Goal: Information Seeking & Learning: Check status

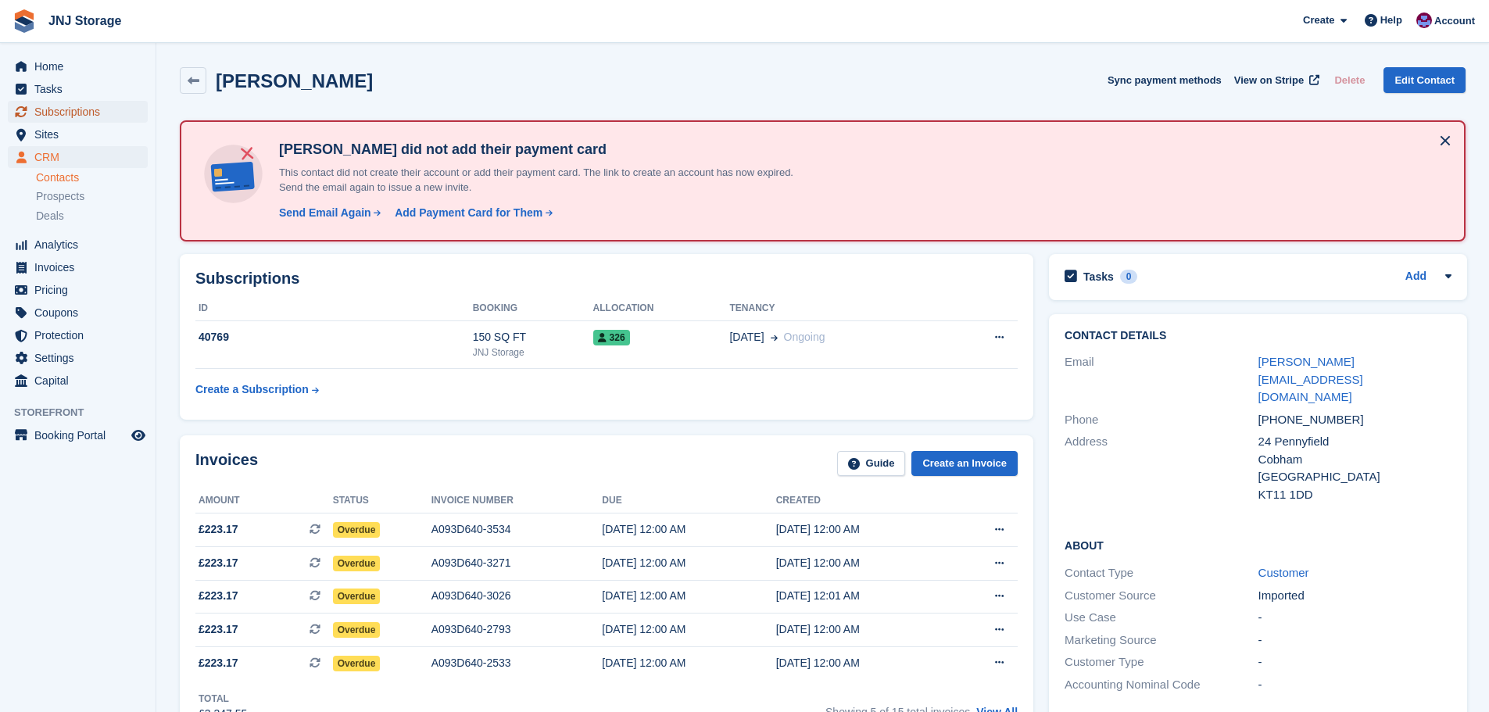
click at [73, 113] on span "Subscriptions" at bounding box center [81, 112] width 94 height 22
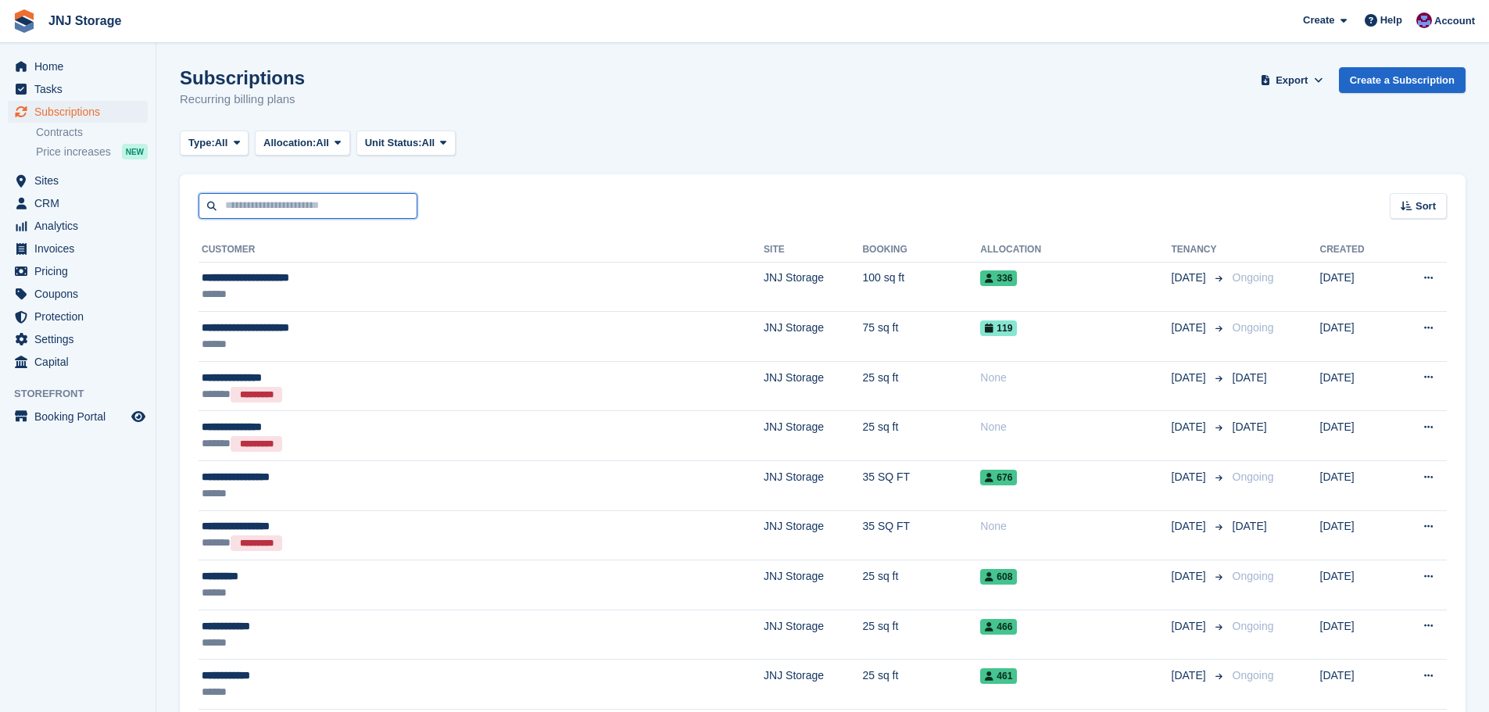
click at [272, 203] on input "text" at bounding box center [308, 206] width 219 height 26
type input "****"
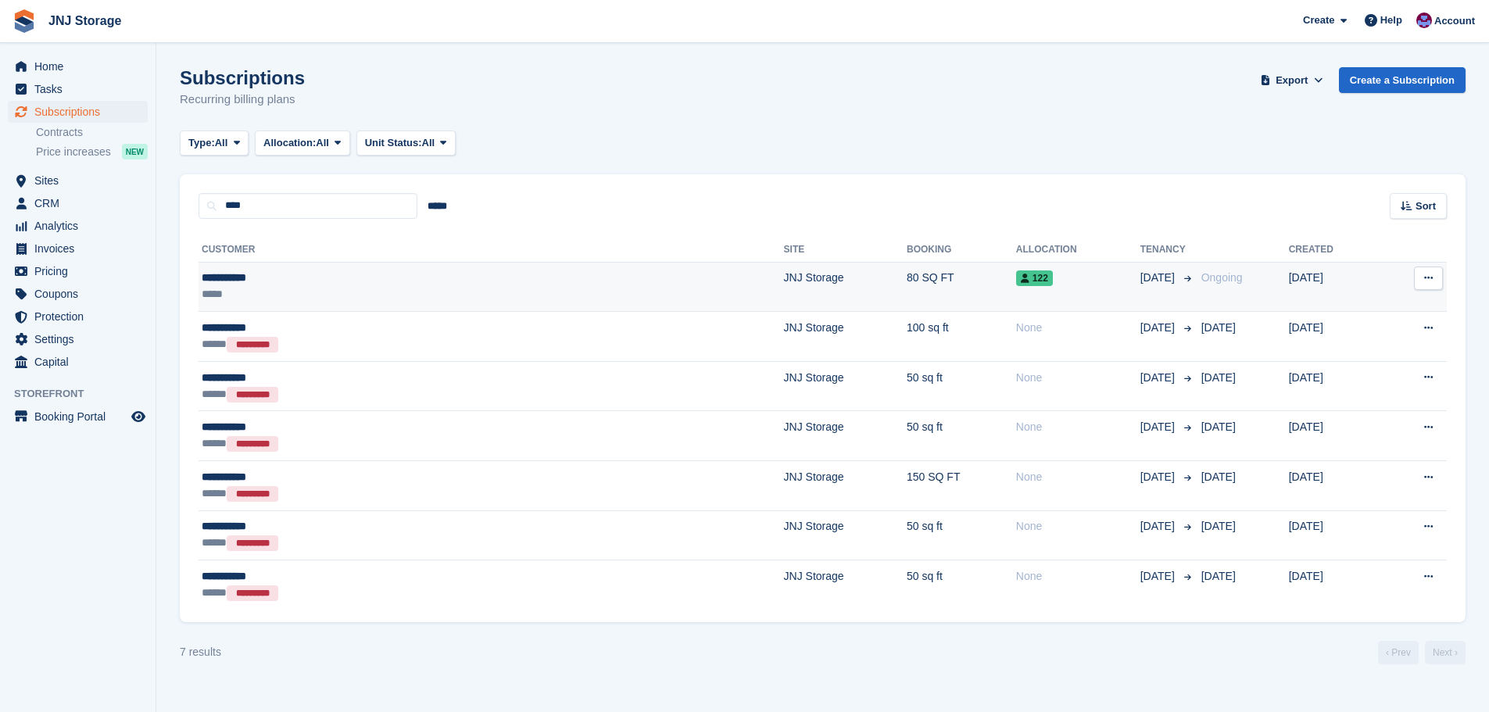
click at [286, 278] on div "**********" at bounding box center [343, 278] width 283 height 16
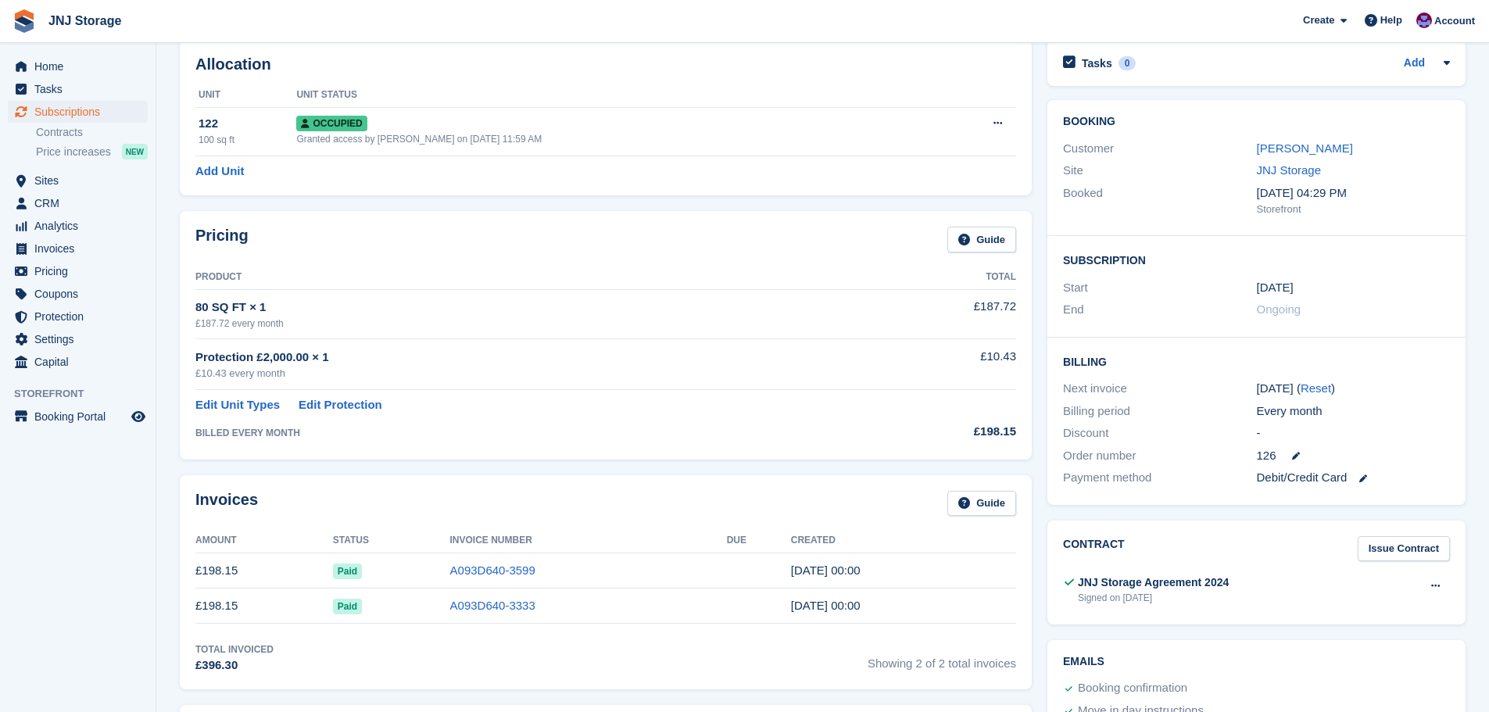
scroll to position [78, 0]
click at [478, 567] on link "A093D640-3599" at bounding box center [492, 567] width 85 height 13
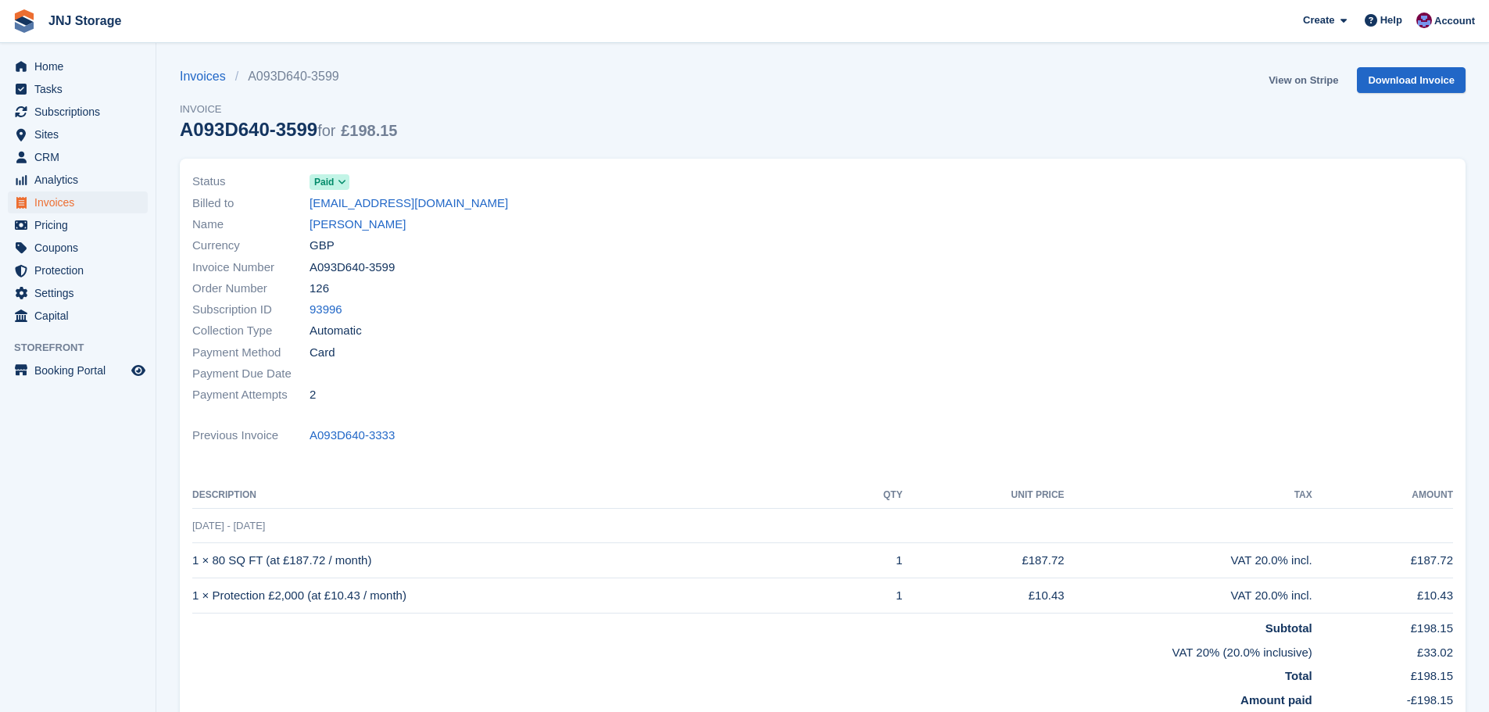
click at [1295, 78] on link "View on Stripe" at bounding box center [1304, 80] width 82 height 26
click at [39, 59] on span "Home" at bounding box center [81, 67] width 94 height 22
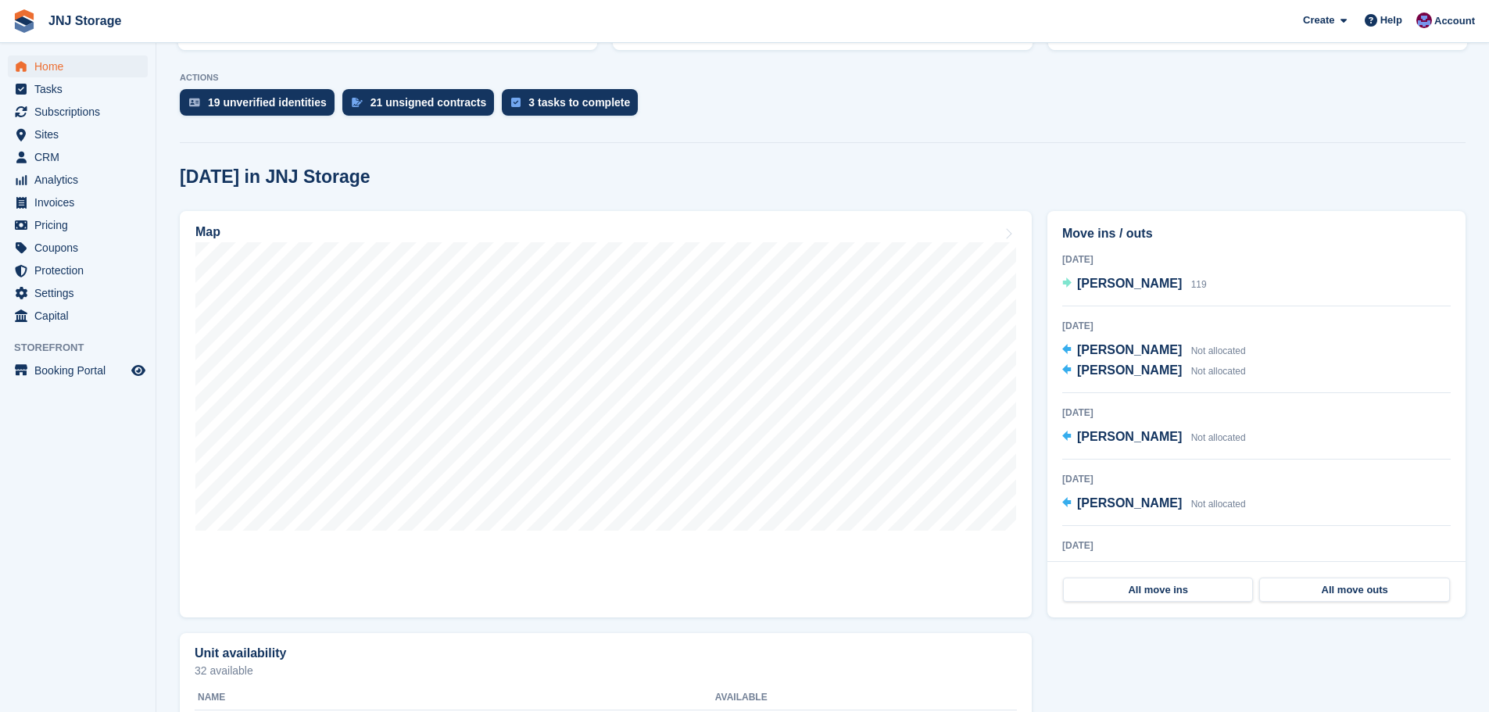
scroll to position [313, 0]
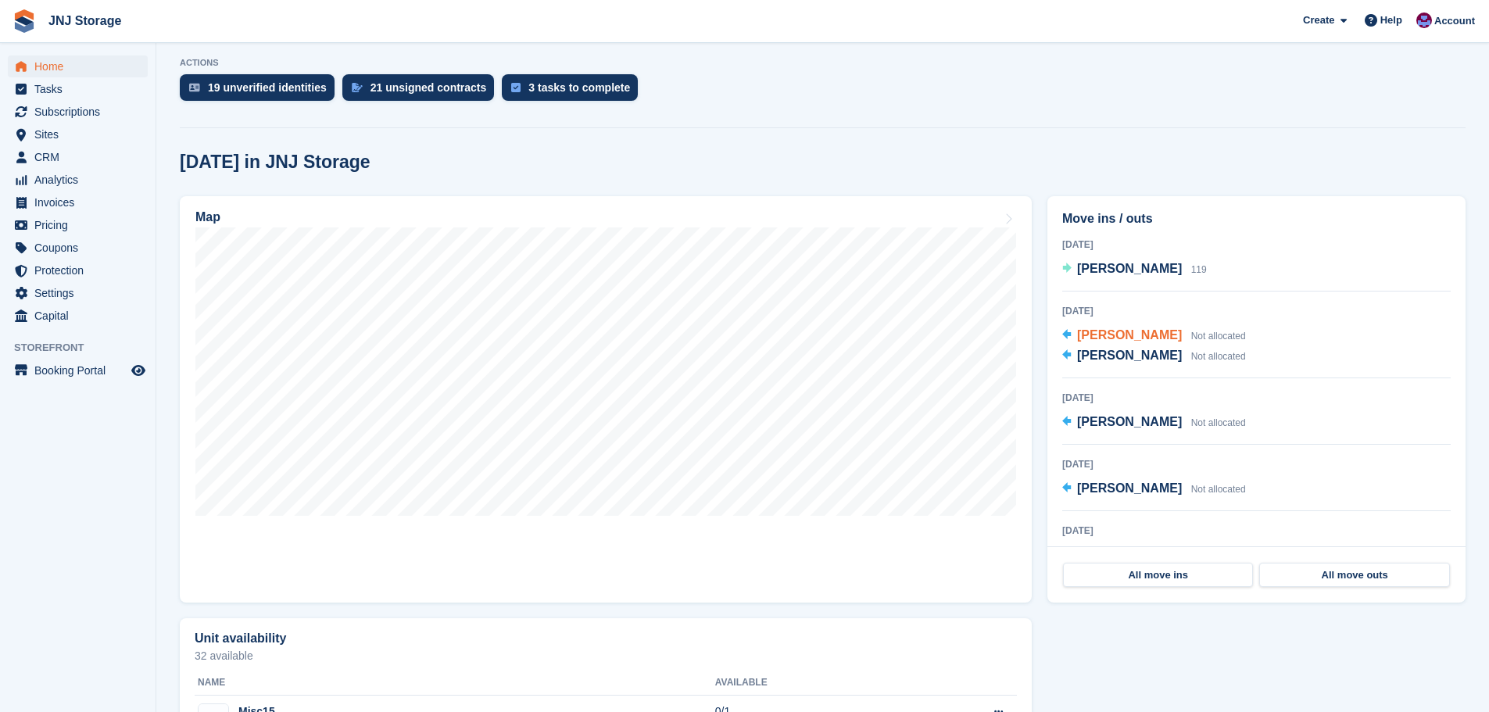
click at [1127, 334] on span "[PERSON_NAME]" at bounding box center [1129, 334] width 105 height 13
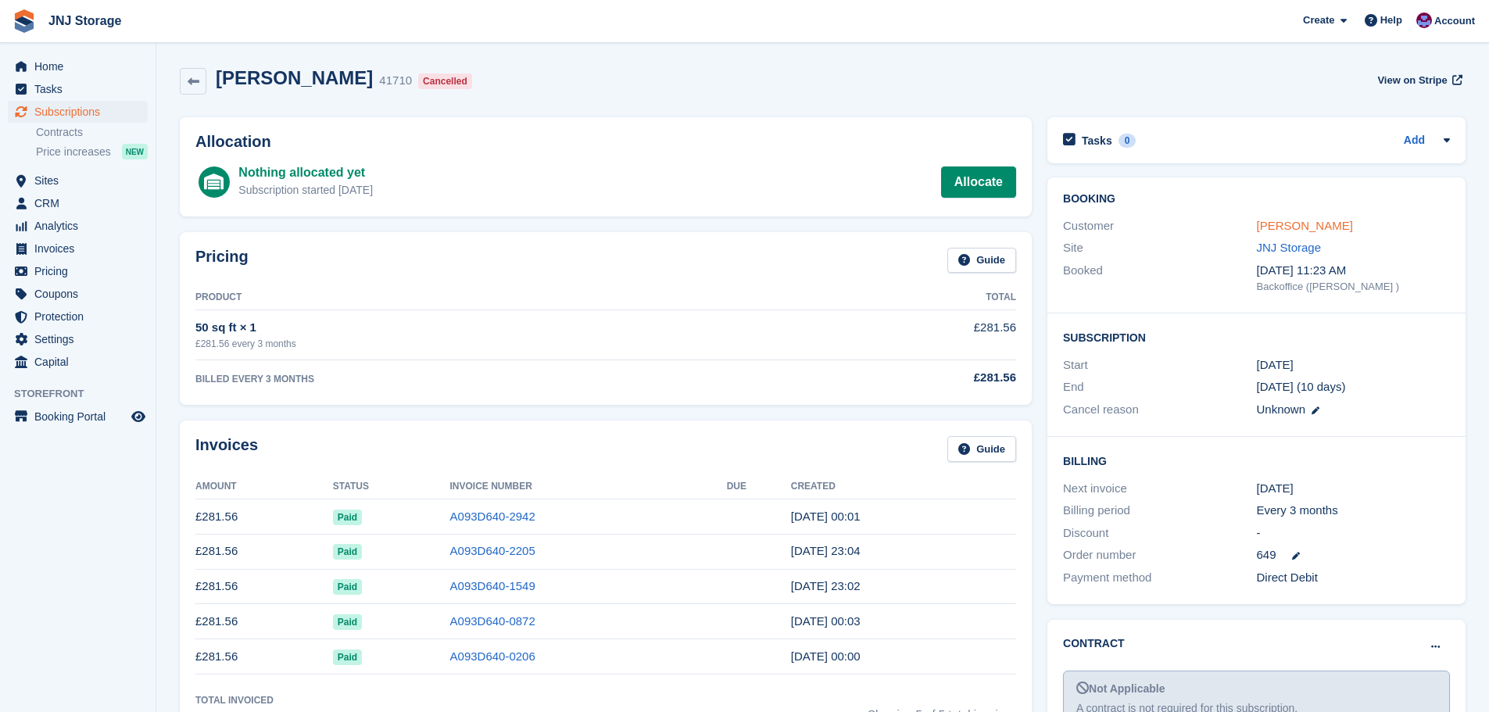
click at [1294, 226] on link "[PERSON_NAME]" at bounding box center [1305, 225] width 96 height 13
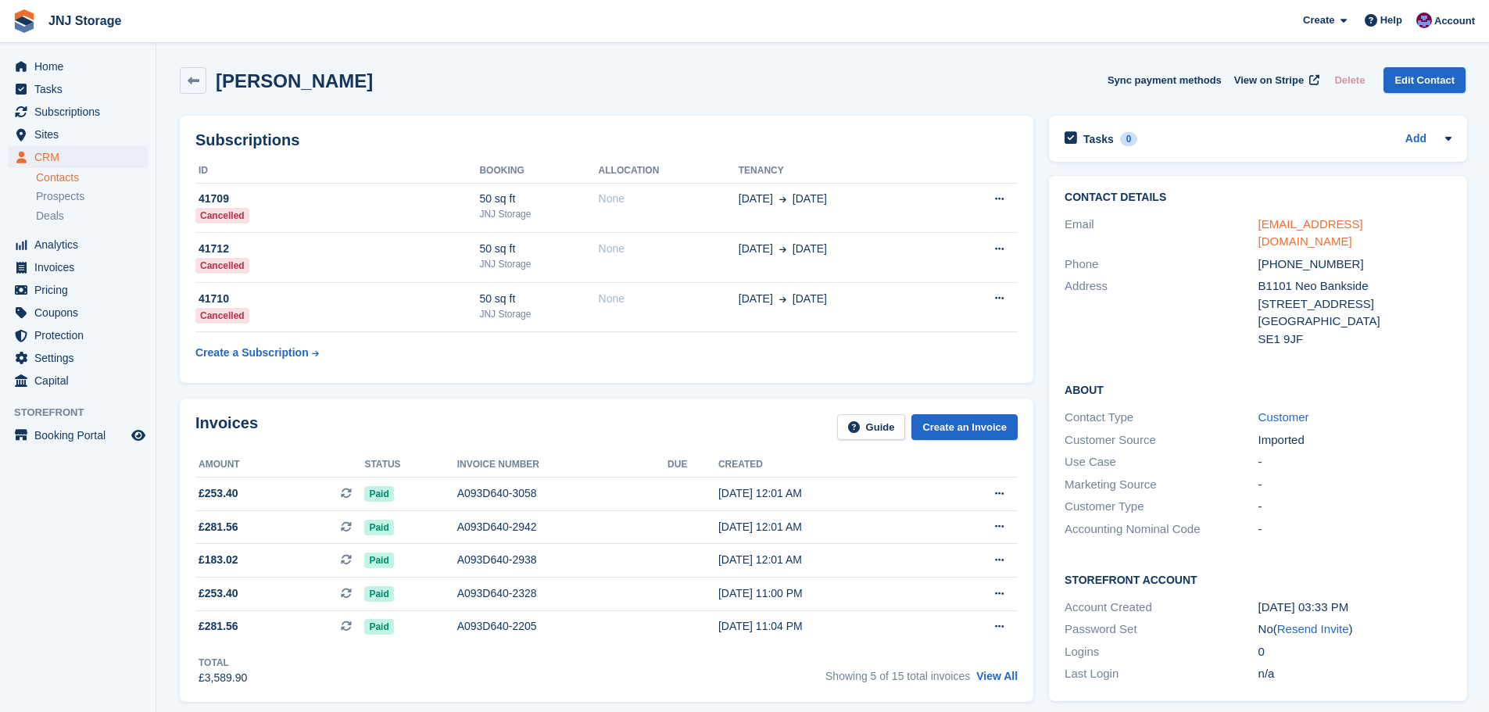
click at [1285, 227] on link "[EMAIL_ADDRESS][DOMAIN_NAME]" at bounding box center [1311, 232] width 105 height 31
click at [922, 100] on div "Patricia Mcgowan Sync payment methods View on Stripe Delete Edit Contact" at bounding box center [823, 83] width 1302 height 48
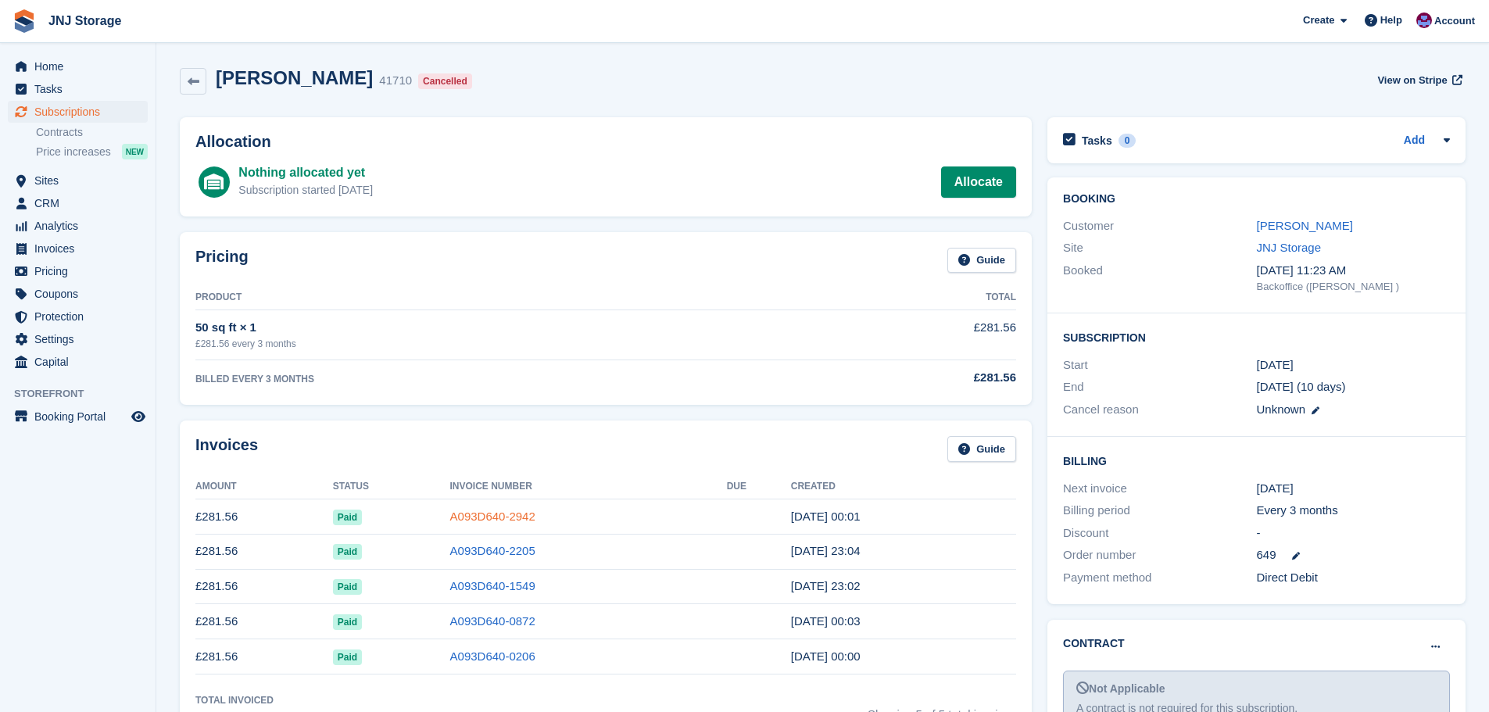
click at [450, 518] on link "A093D640-2942" at bounding box center [492, 516] width 85 height 13
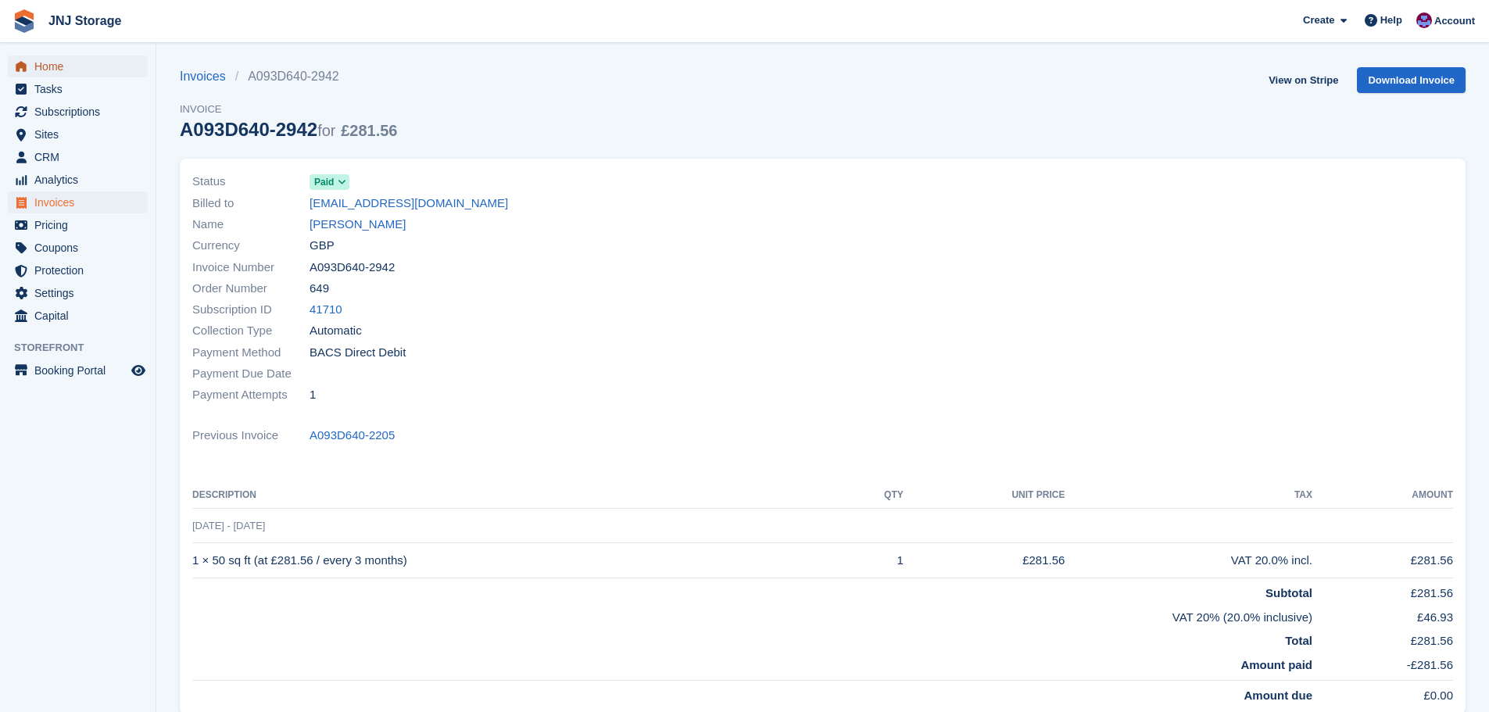
click at [63, 72] on span "Home" at bounding box center [81, 67] width 94 height 22
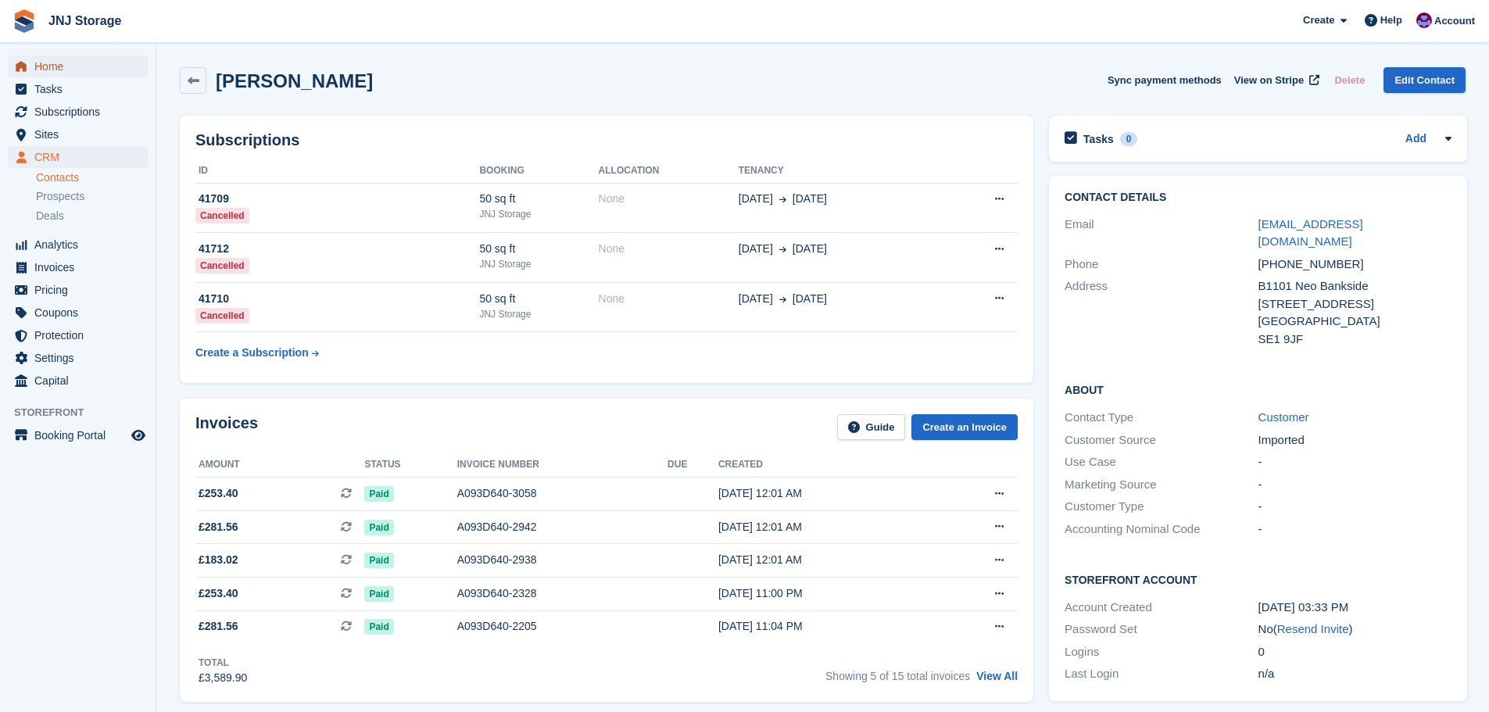
click at [57, 69] on span "Home" at bounding box center [81, 67] width 94 height 22
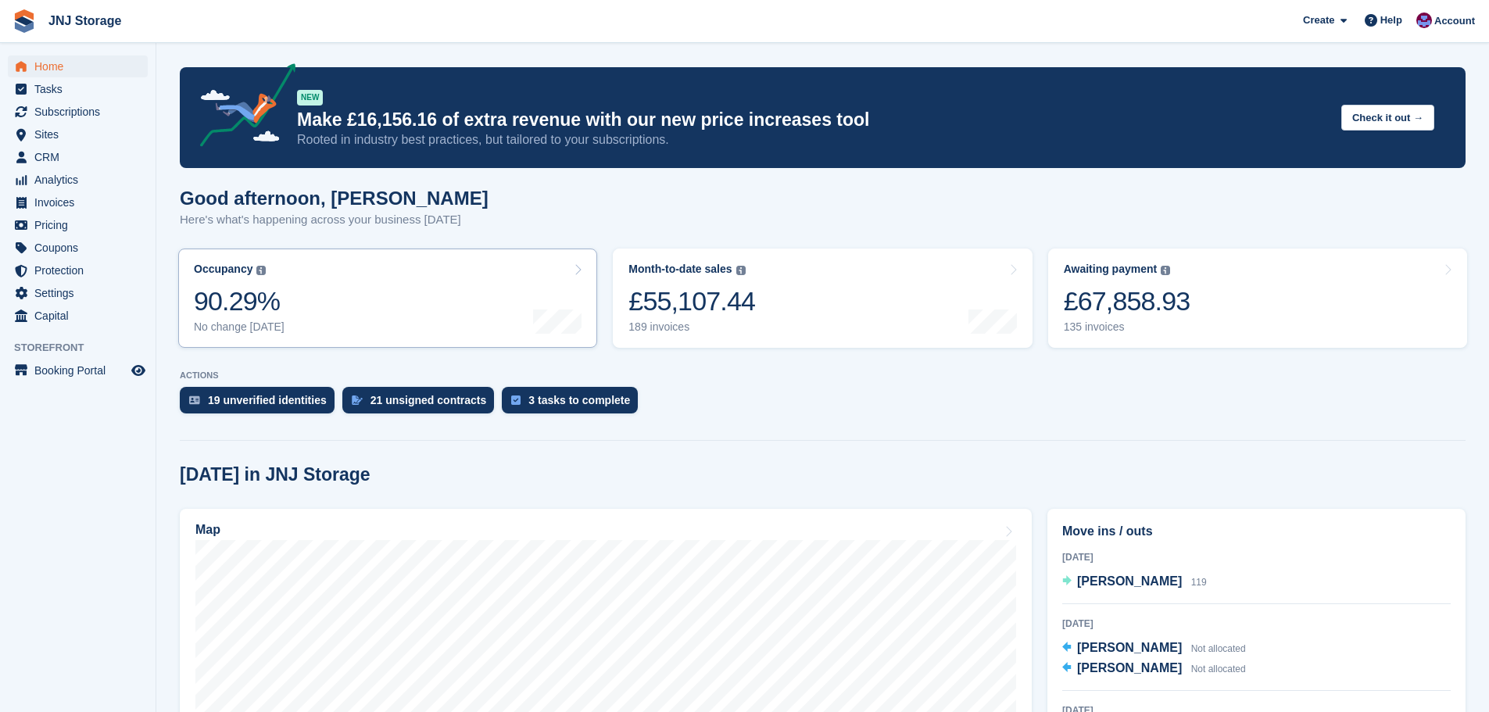
scroll to position [391, 0]
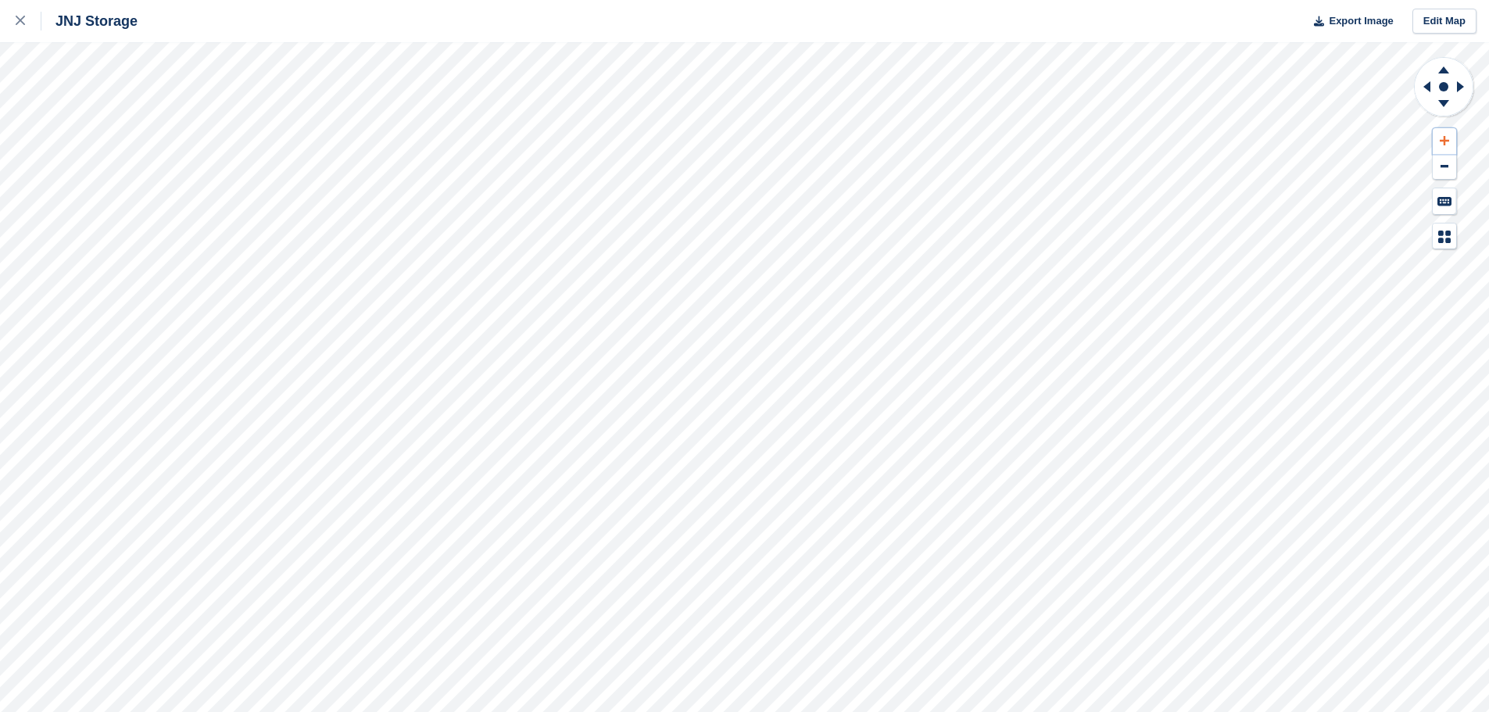
click at [1449, 144] on button at bounding box center [1444, 141] width 23 height 26
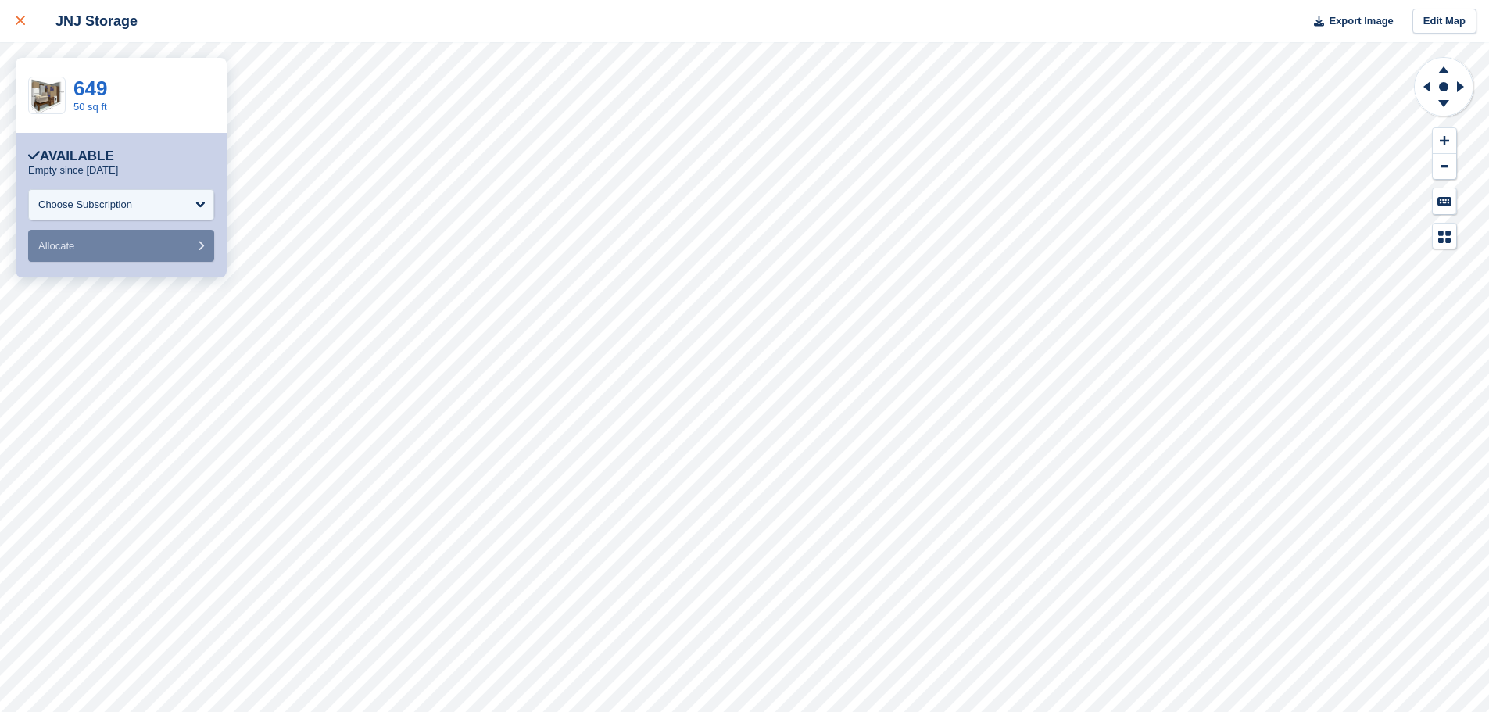
click at [26, 20] on div at bounding box center [29, 21] width 26 height 19
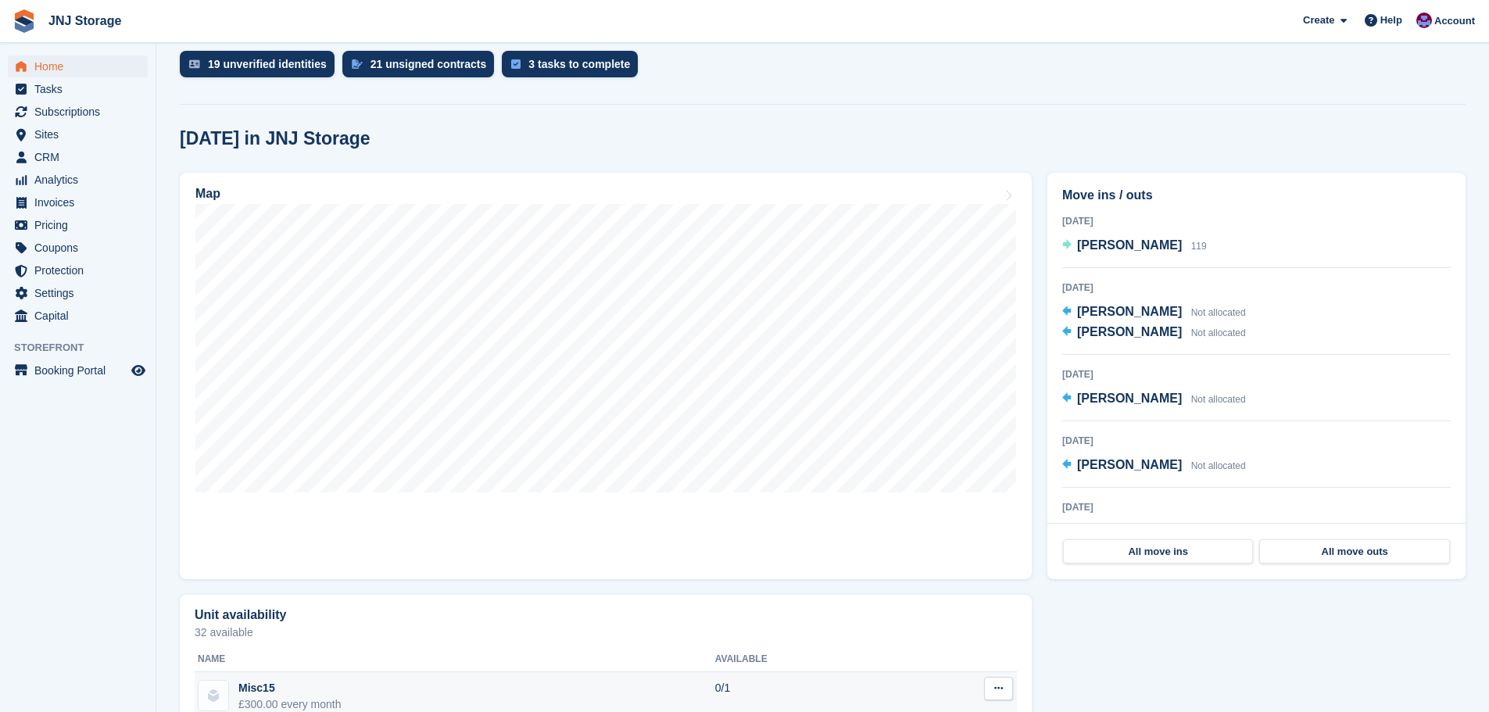
scroll to position [313, 0]
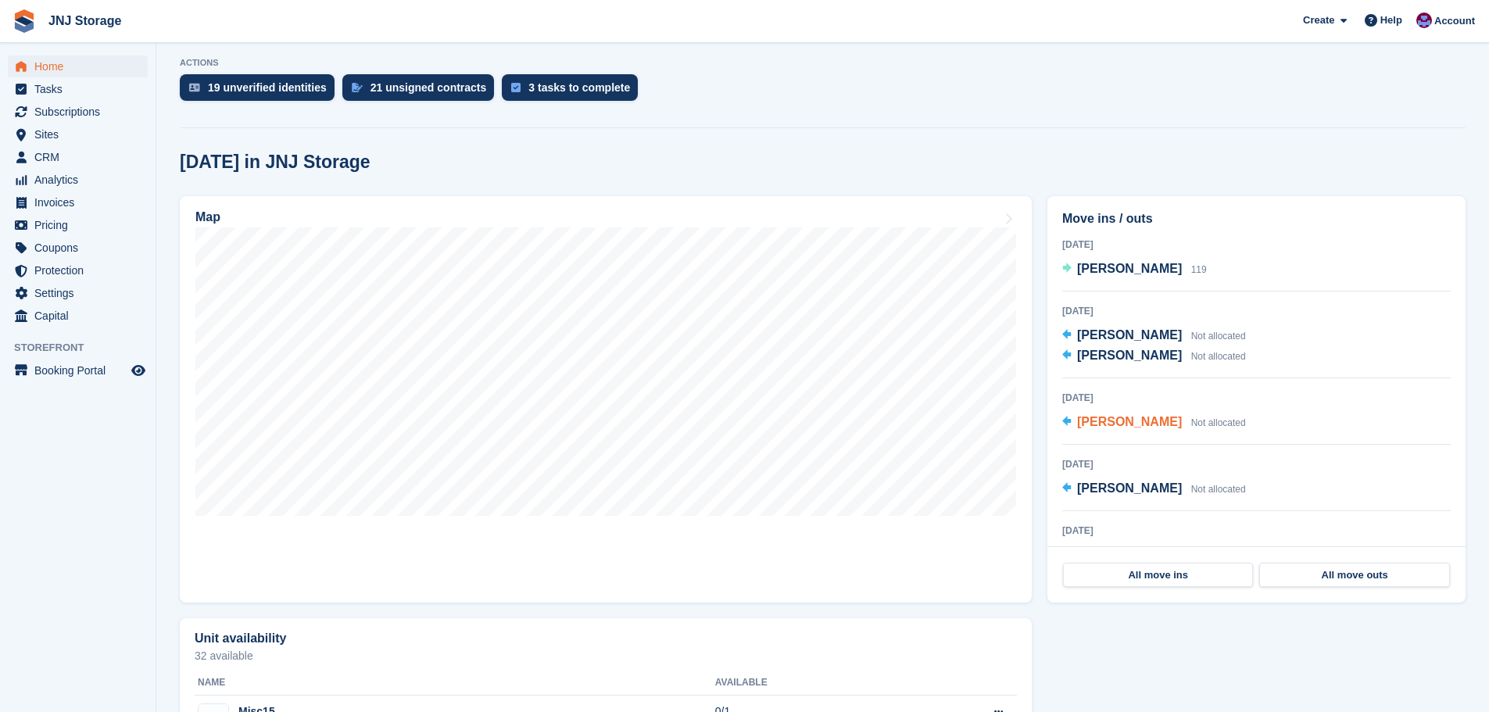
click at [1103, 422] on span "[PERSON_NAME]" at bounding box center [1129, 421] width 105 height 13
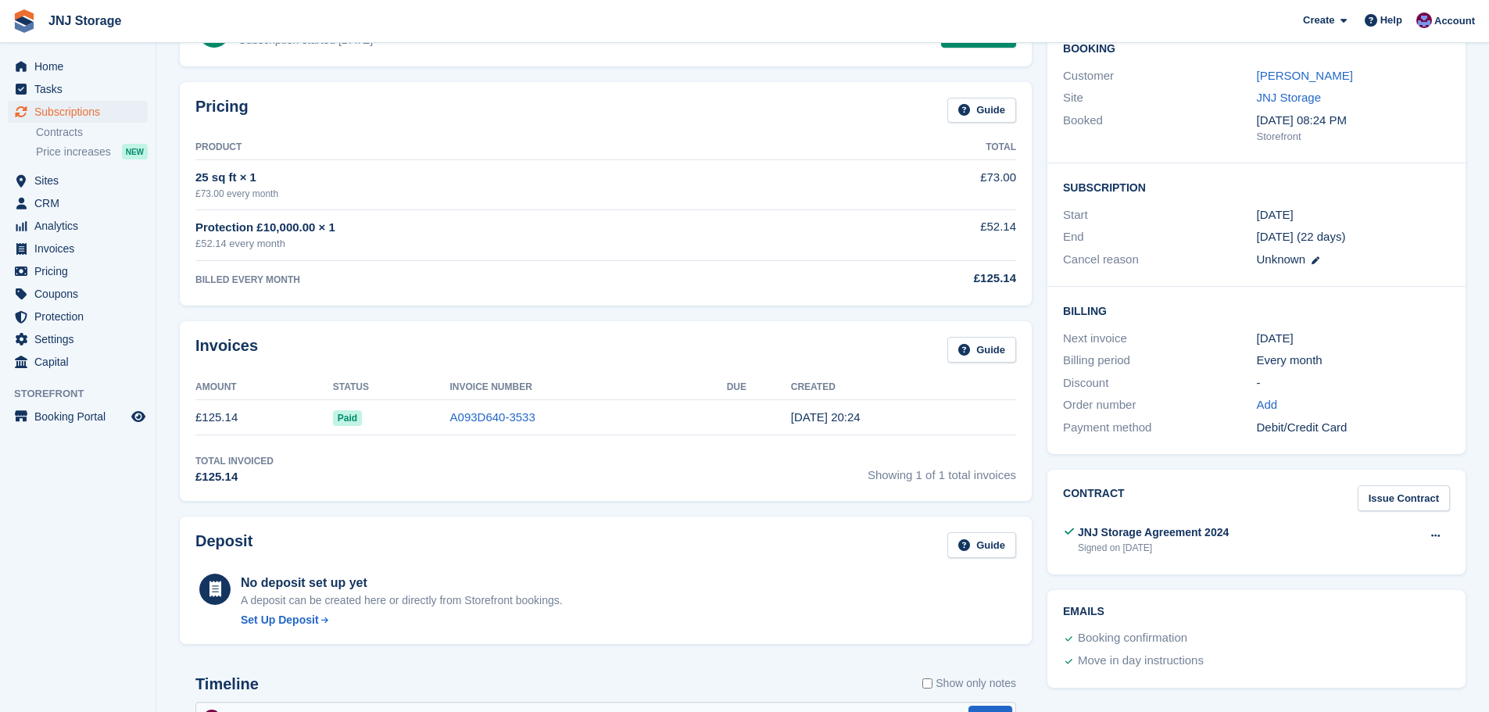
scroll to position [156, 0]
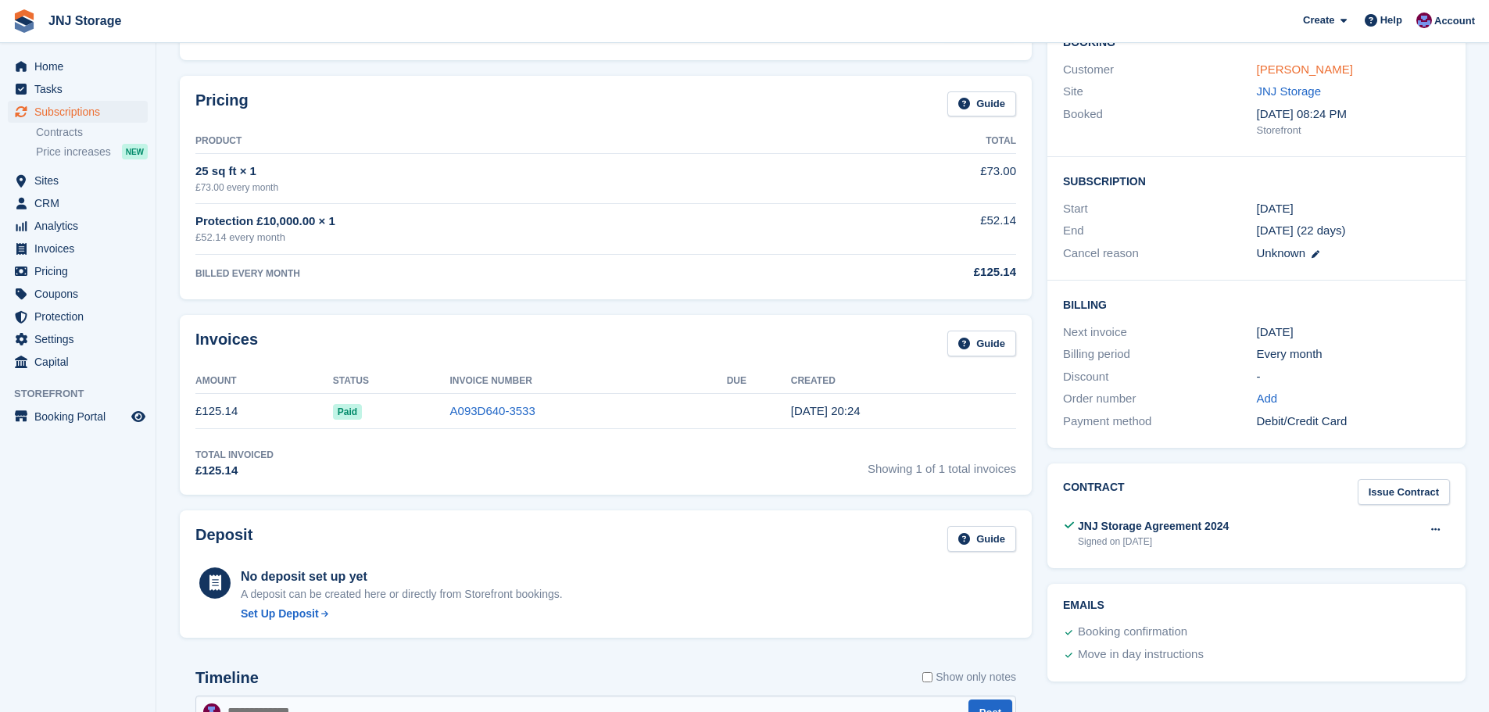
click at [1272, 70] on link "[PERSON_NAME]" at bounding box center [1305, 69] width 96 height 13
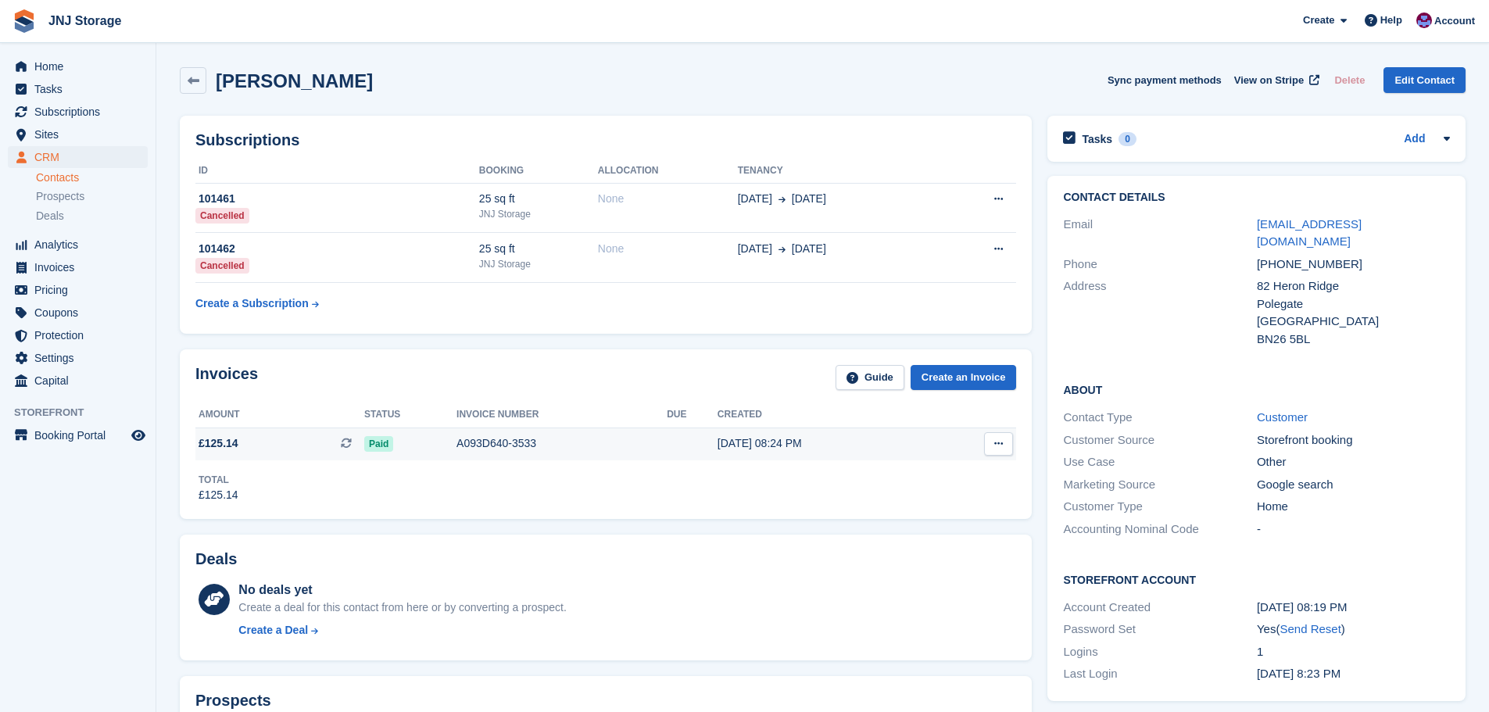
click at [475, 451] on div "A093D640-3533" at bounding box center [562, 443] width 210 height 16
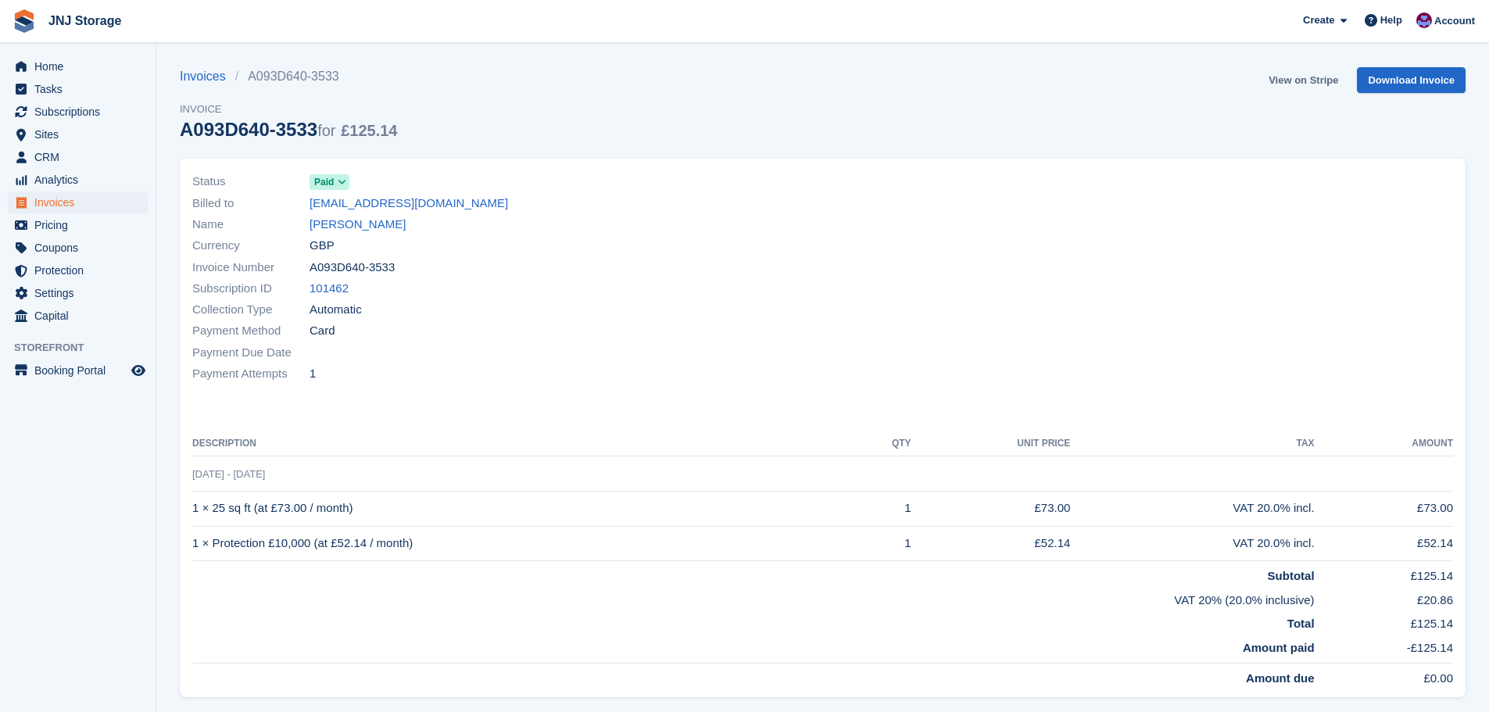
click at [1285, 80] on link "View on Stripe" at bounding box center [1304, 80] width 82 height 26
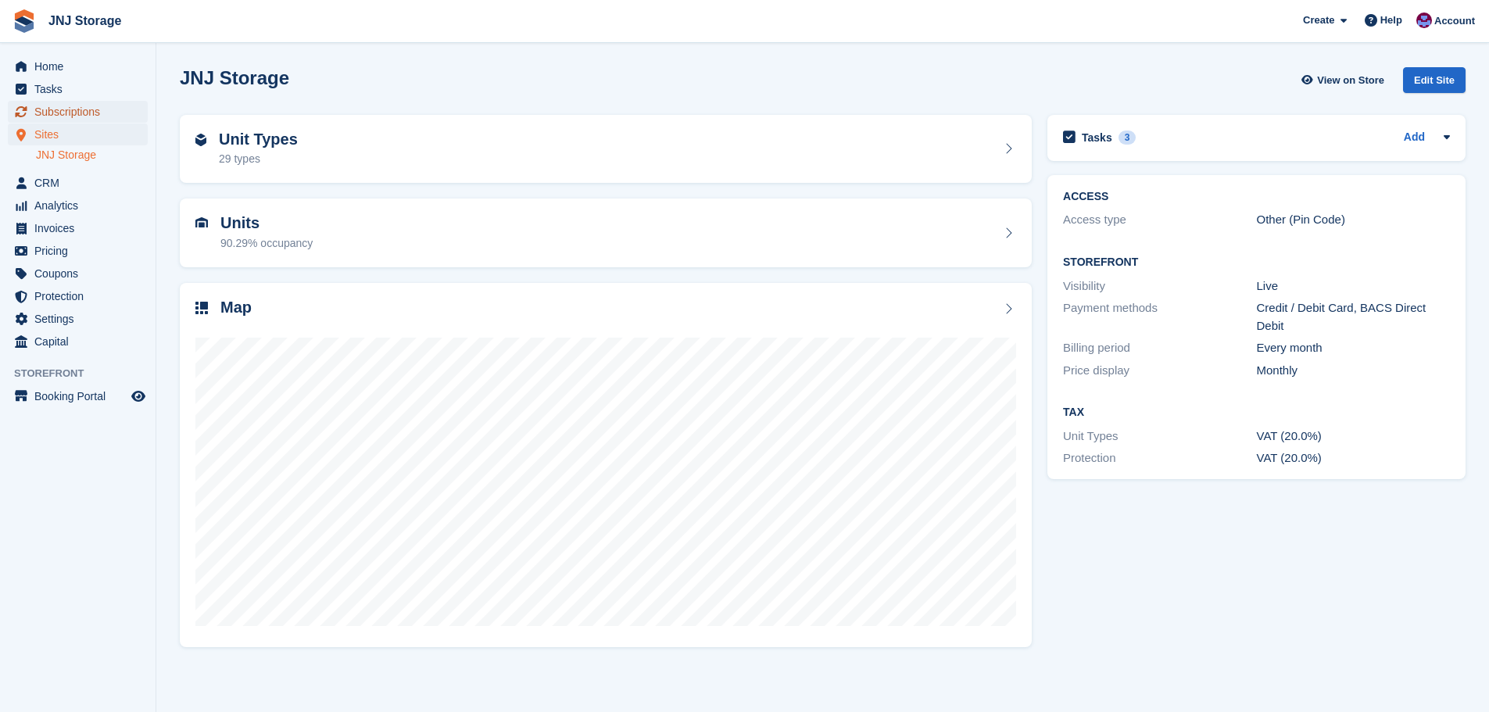
click at [89, 118] on span "Subscriptions" at bounding box center [81, 112] width 94 height 22
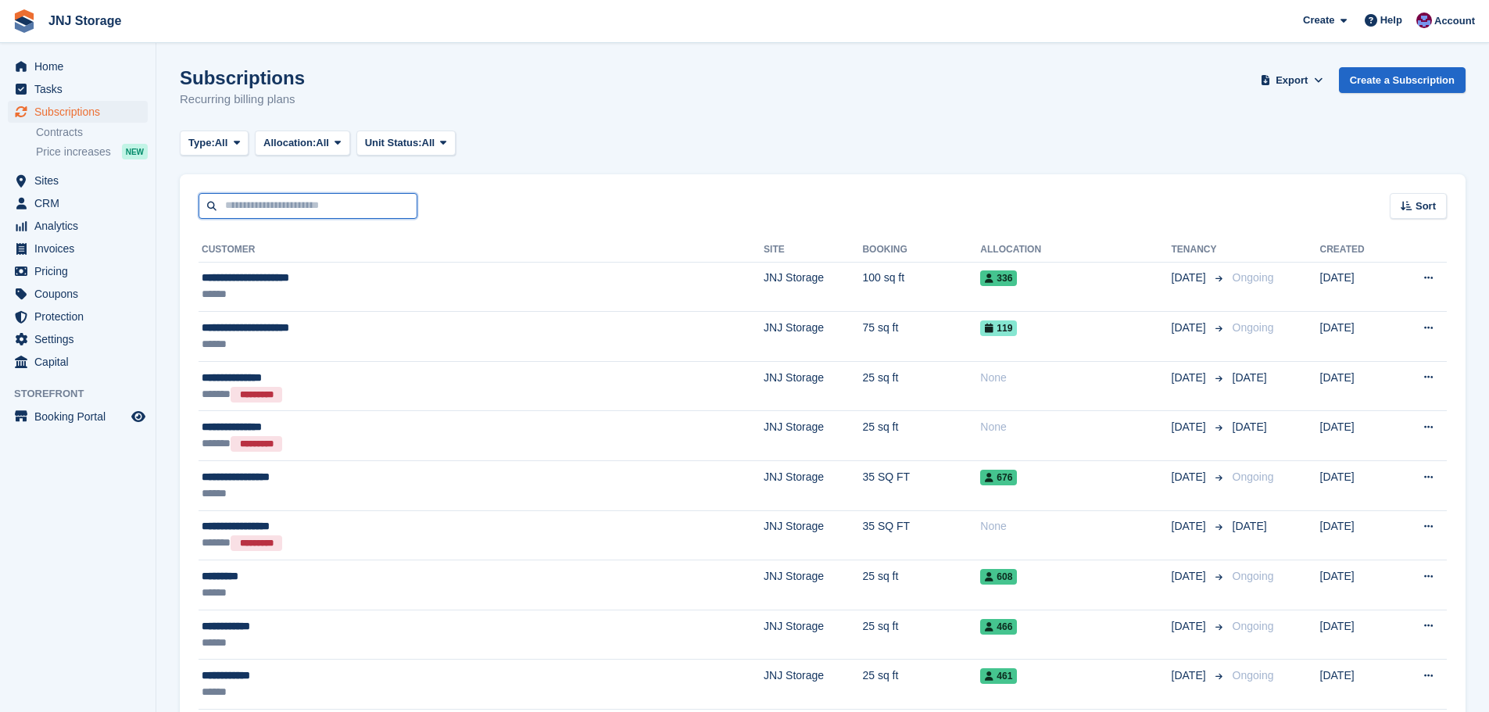
click at [331, 207] on input "text" at bounding box center [308, 206] width 219 height 26
type input "*******"
click at [331, 131] on div at bounding box center [823, 131] width 1286 height 0
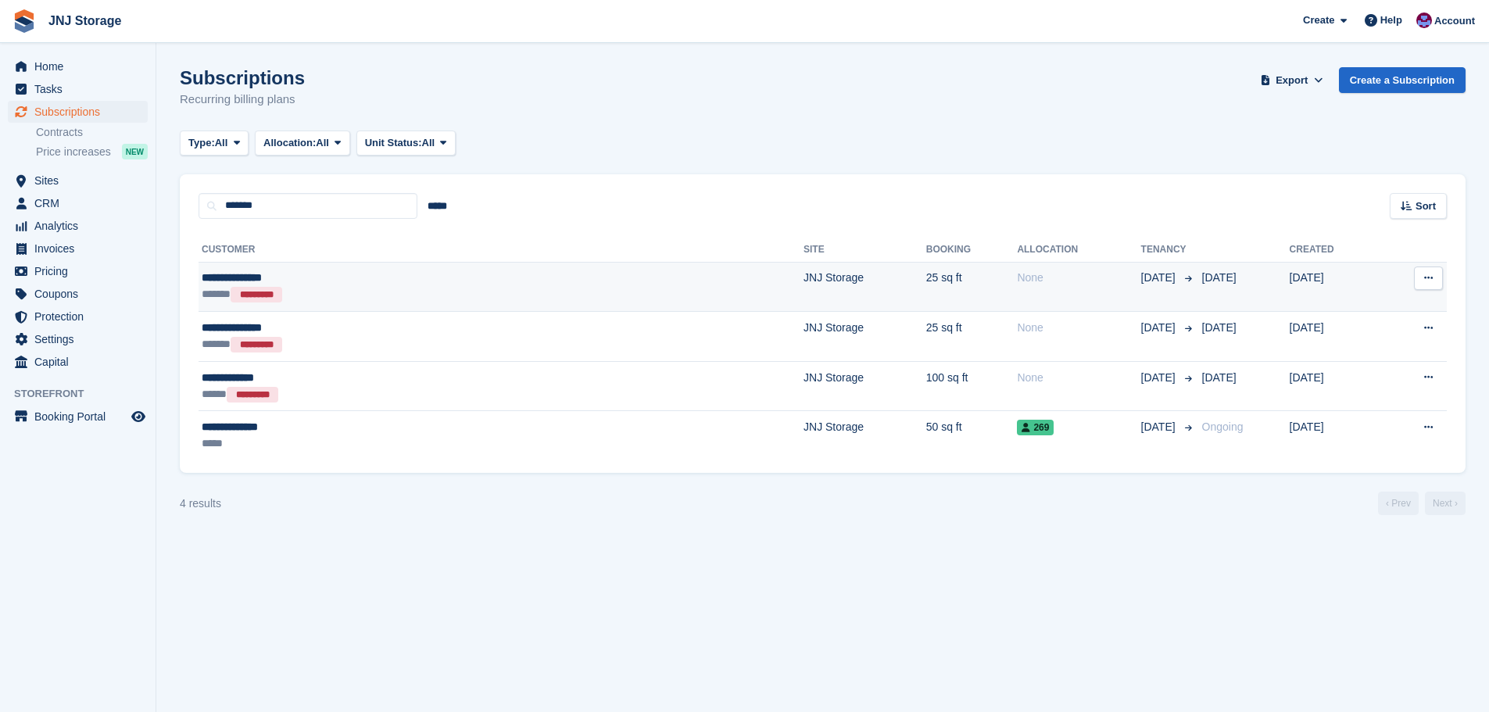
click at [376, 290] on div "****** *********" at bounding box center [349, 294] width 295 height 16
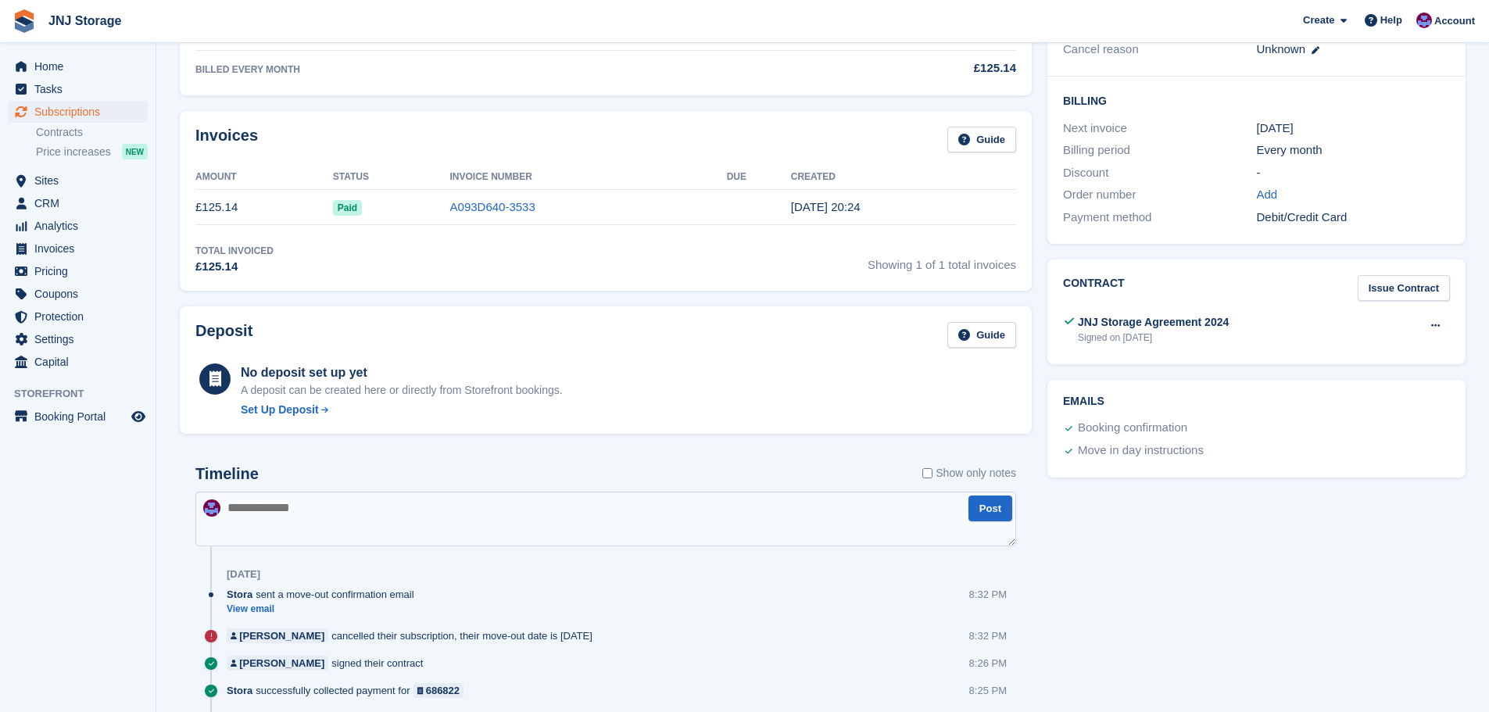
scroll to position [146, 0]
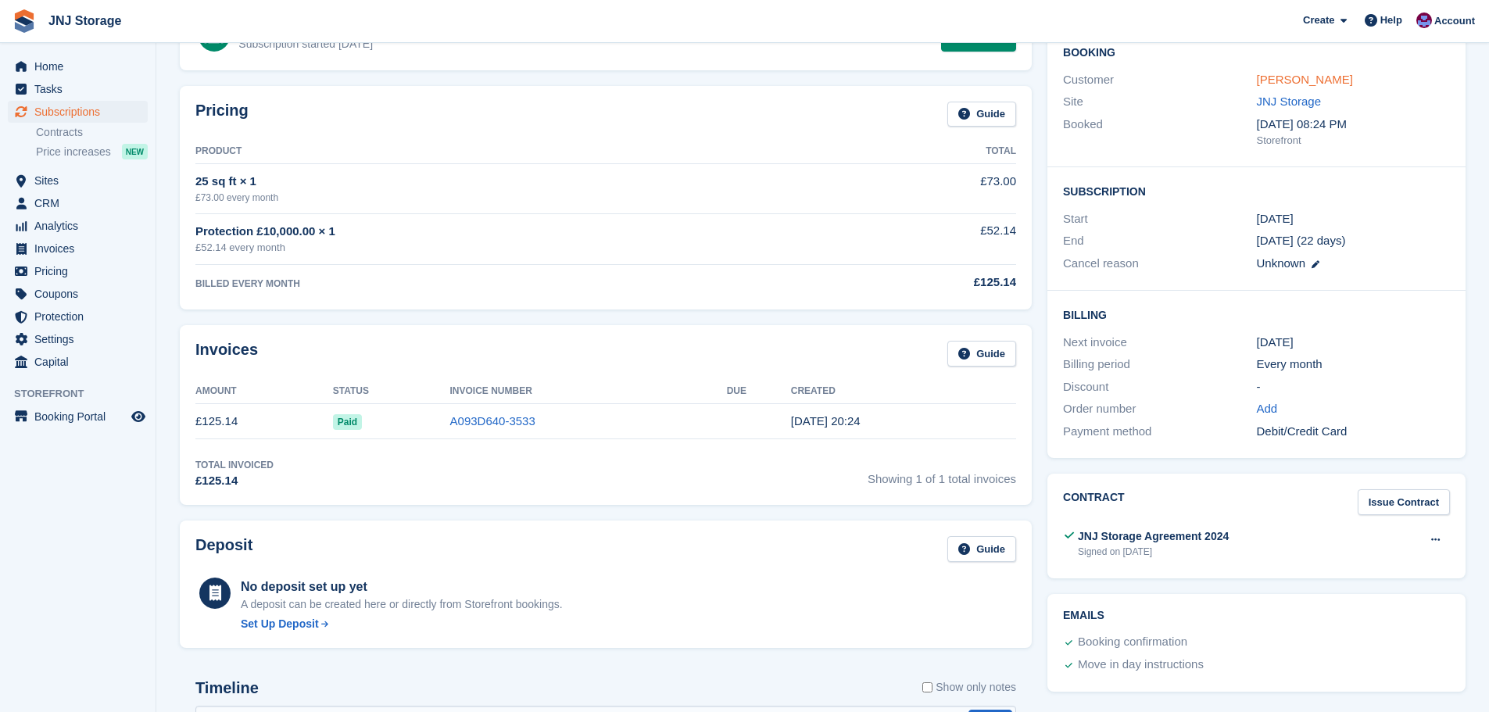
click at [1302, 73] on link "[PERSON_NAME]" at bounding box center [1305, 79] width 96 height 13
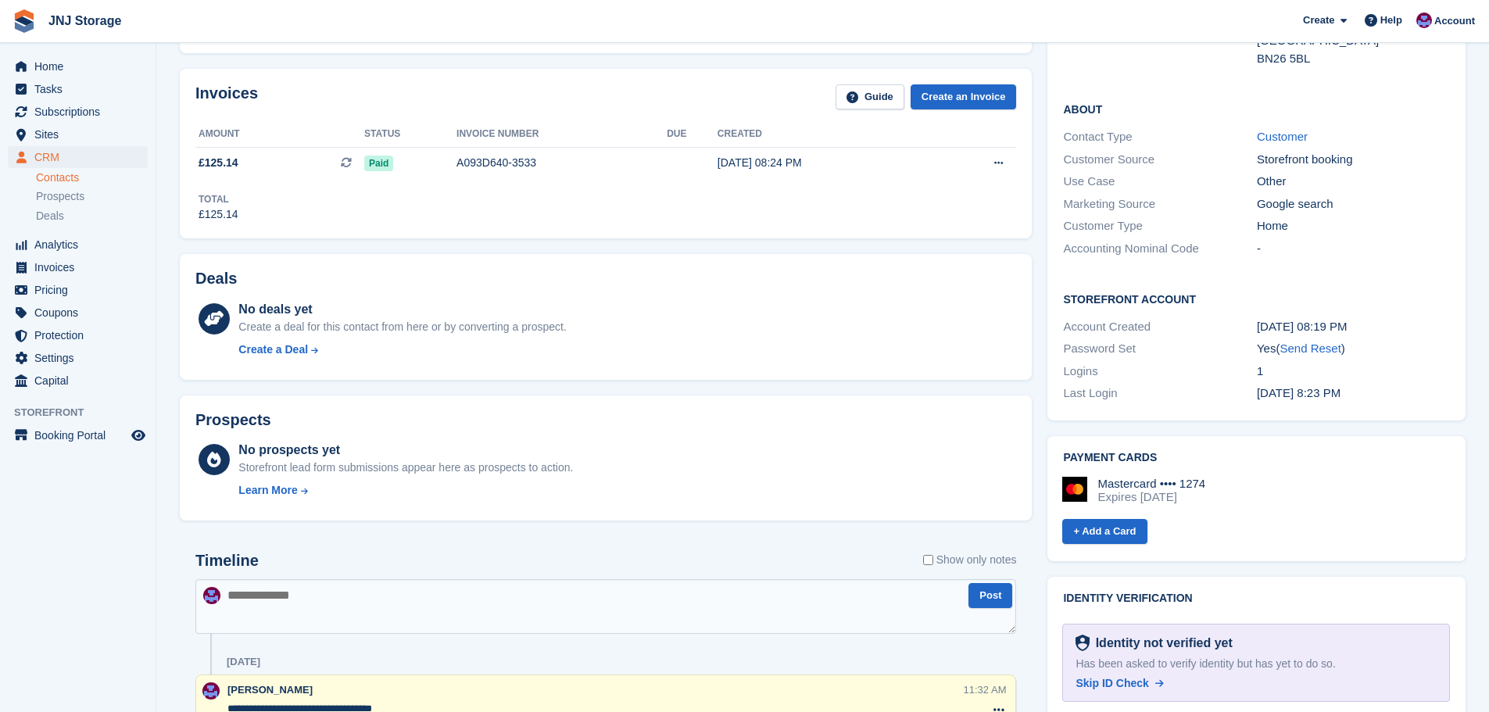
scroll to position [313, 0]
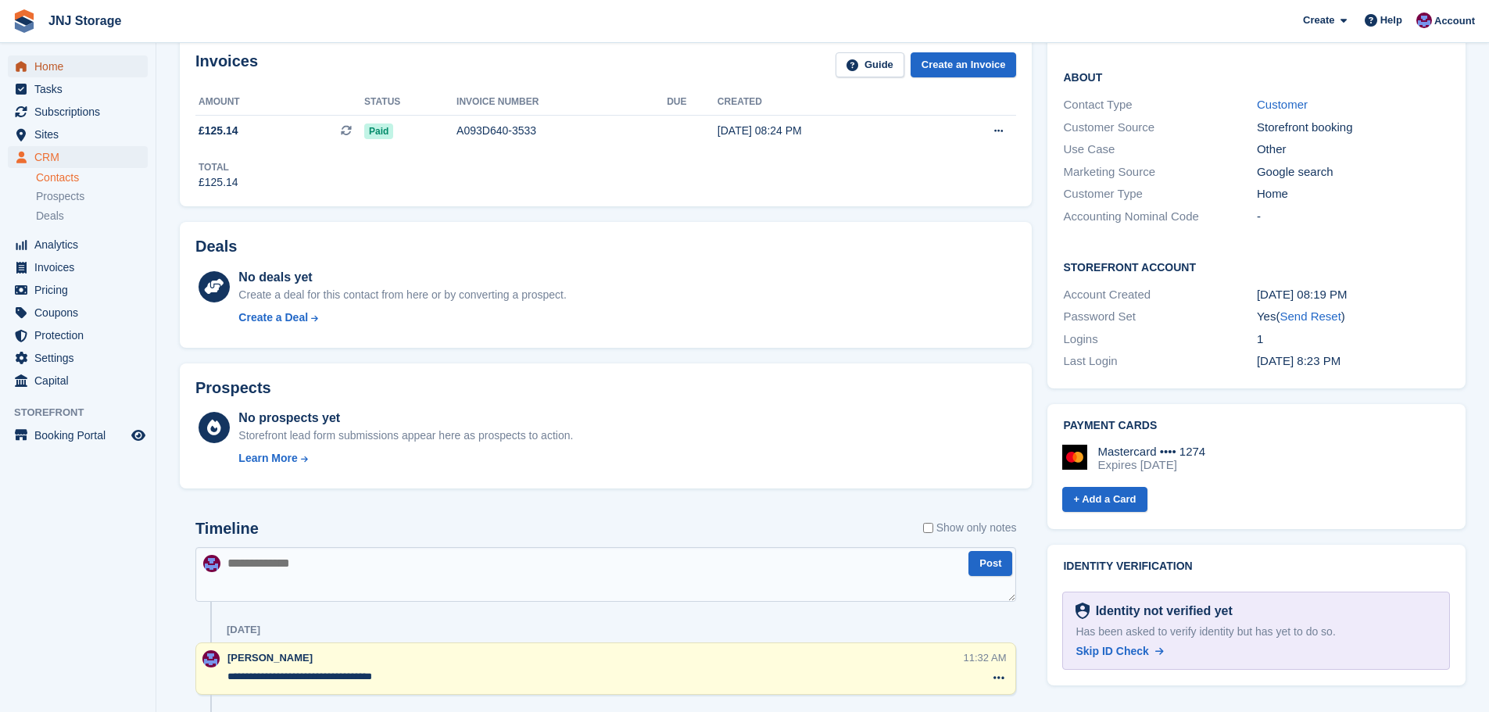
click at [41, 61] on span "Home" at bounding box center [81, 67] width 94 height 22
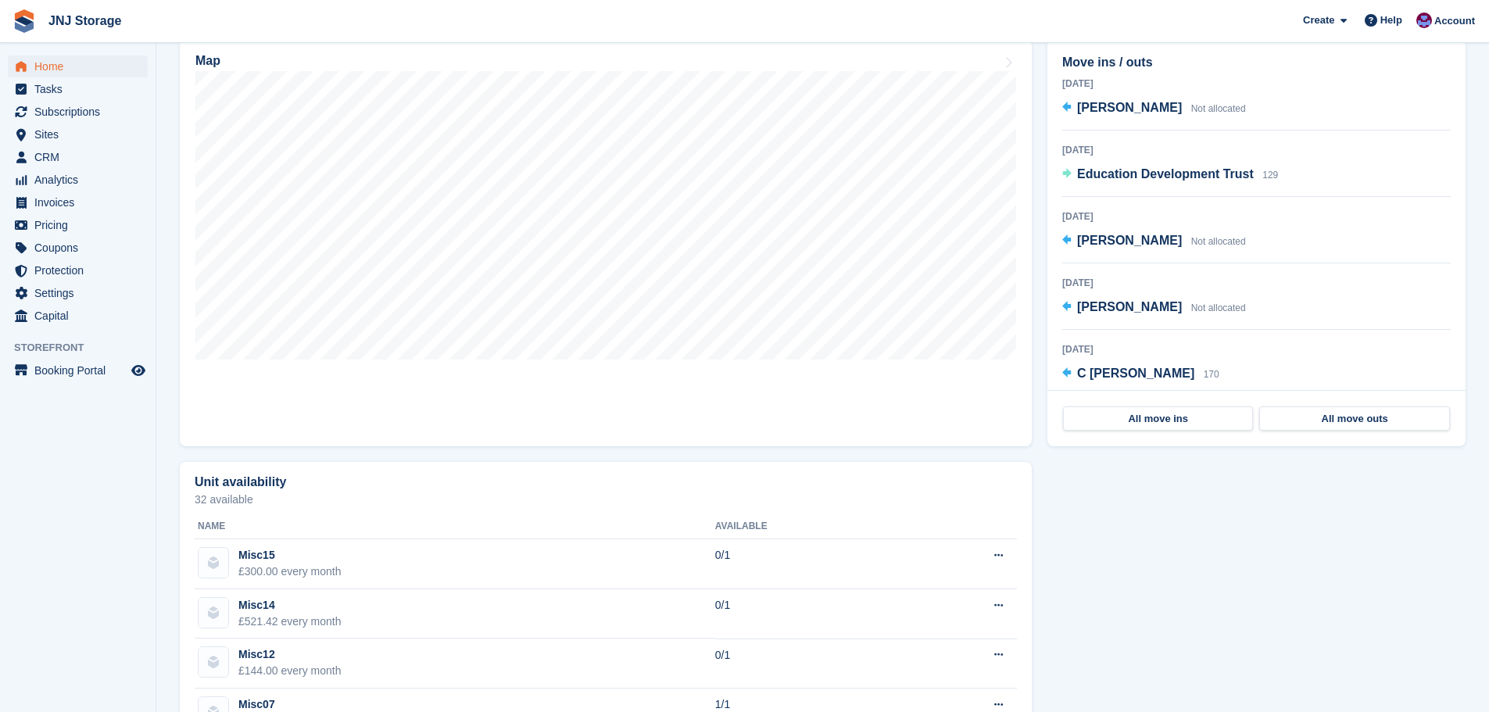
scroll to position [391, 0]
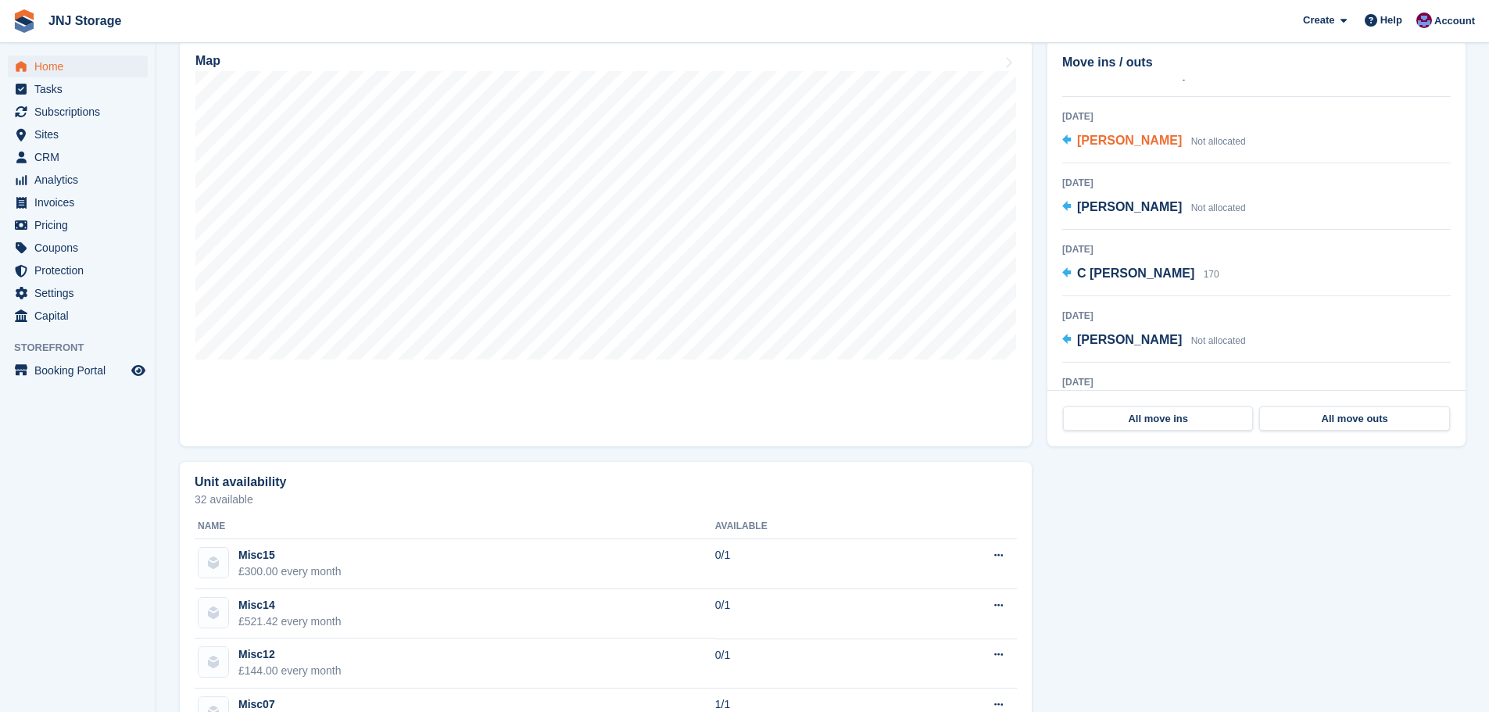
click at [1147, 145] on span "[PERSON_NAME]" at bounding box center [1129, 140] width 105 height 13
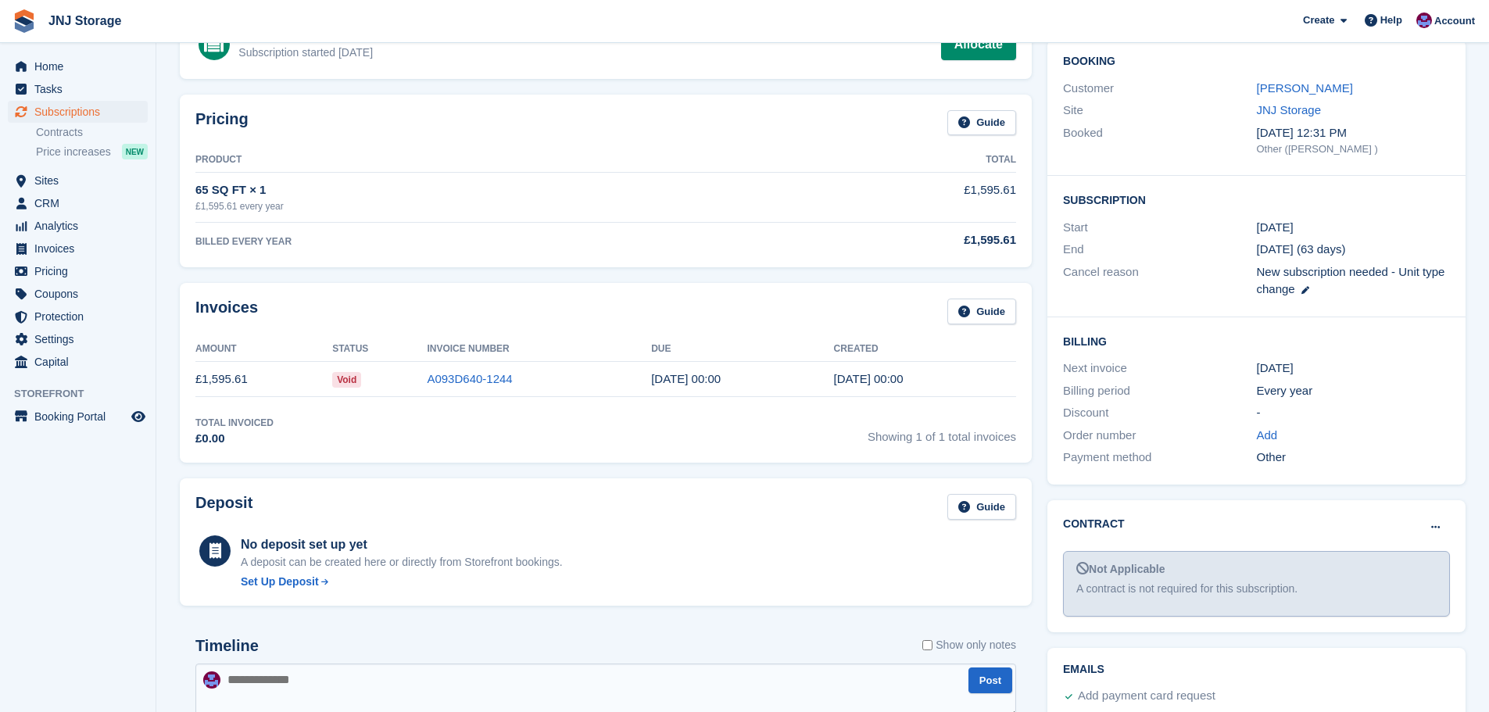
scroll to position [156, 0]
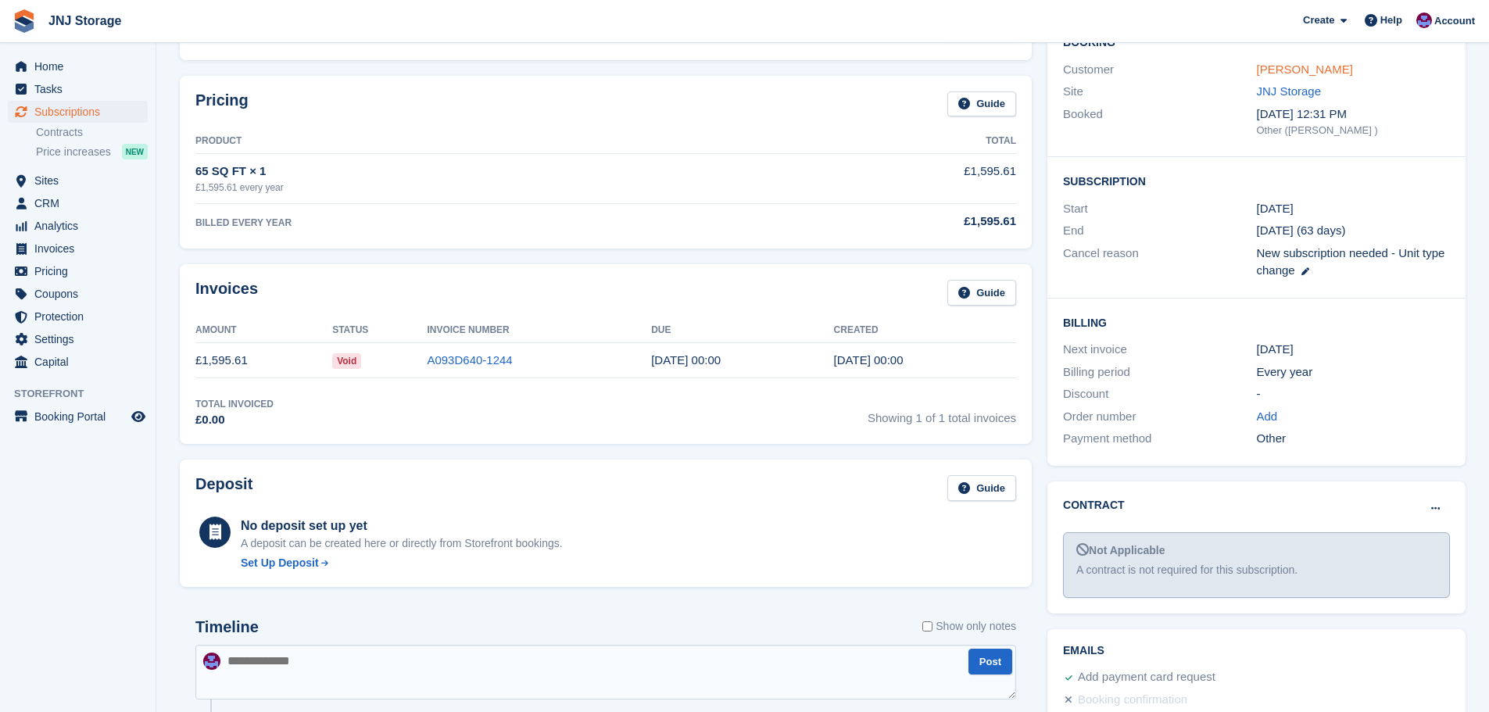
click at [1296, 69] on link "[PERSON_NAME]" at bounding box center [1305, 69] width 96 height 13
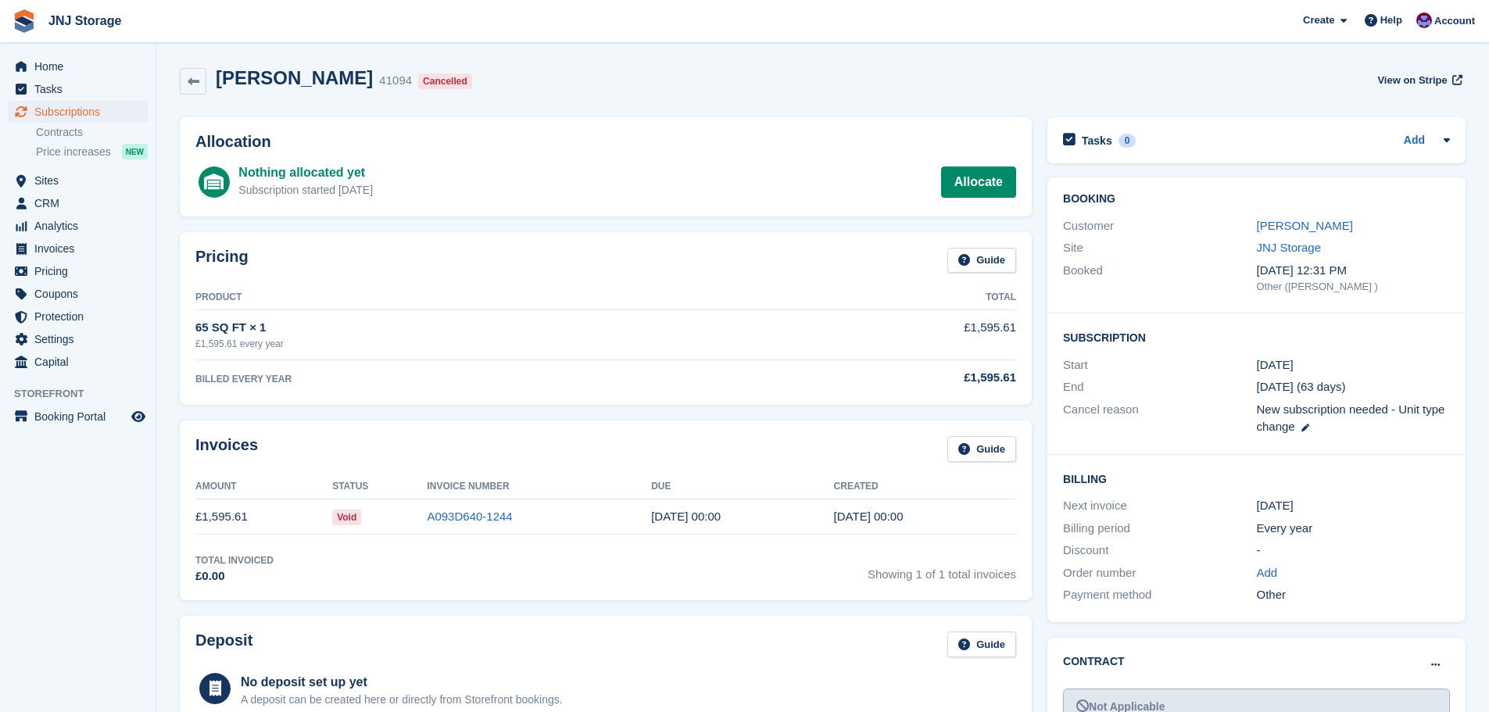
scroll to position [156, 0]
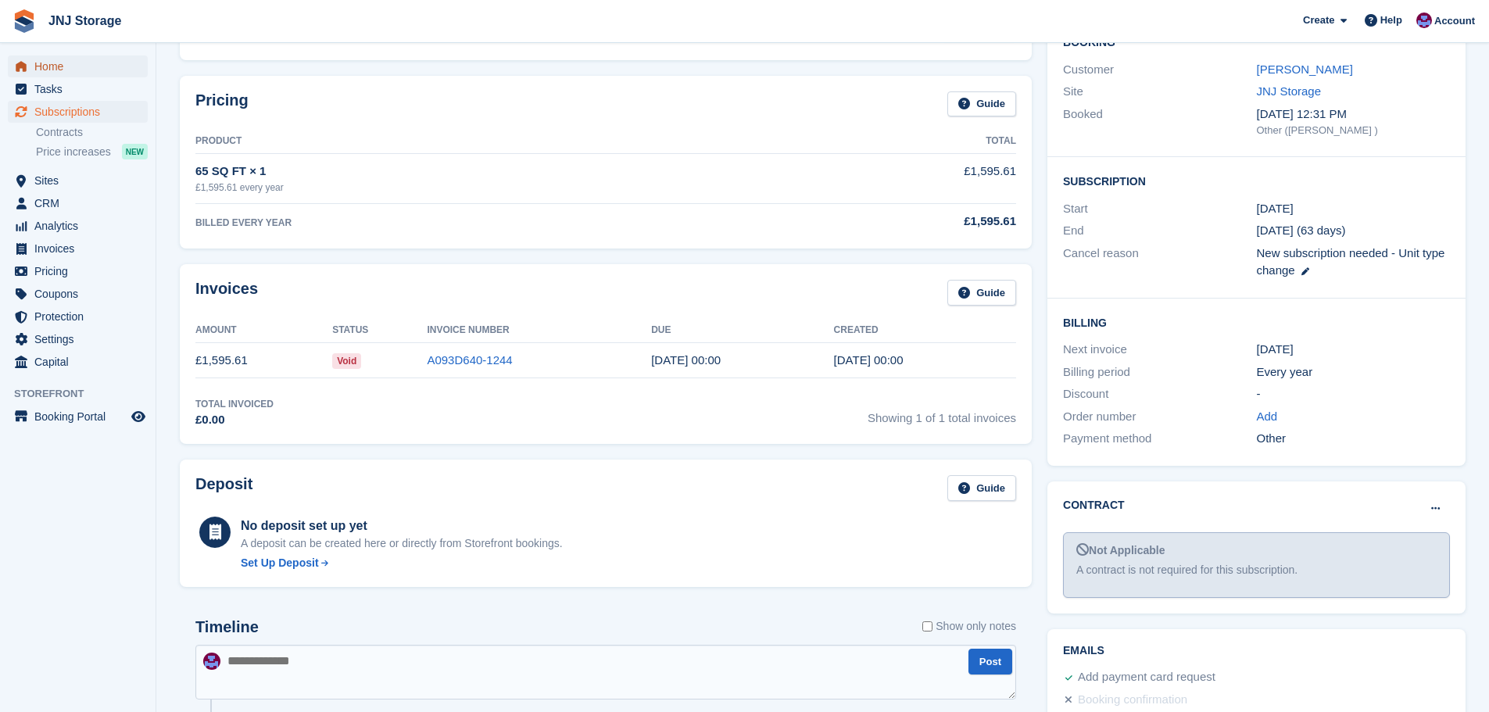
click at [76, 68] on span "Home" at bounding box center [81, 67] width 94 height 22
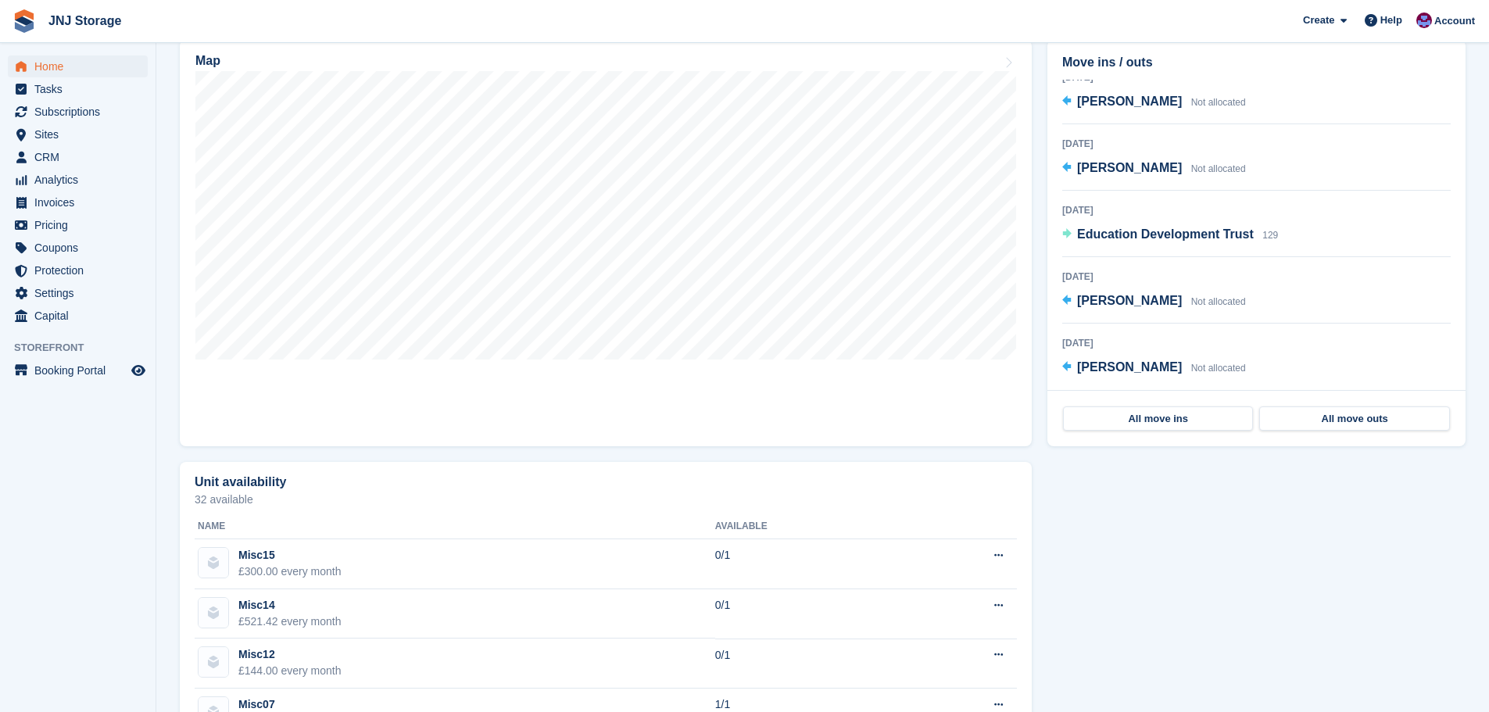
scroll to position [235, 0]
click at [1140, 299] on span "[PERSON_NAME]" at bounding box center [1129, 296] width 105 height 13
